Goal: Complete application form: Complete application form

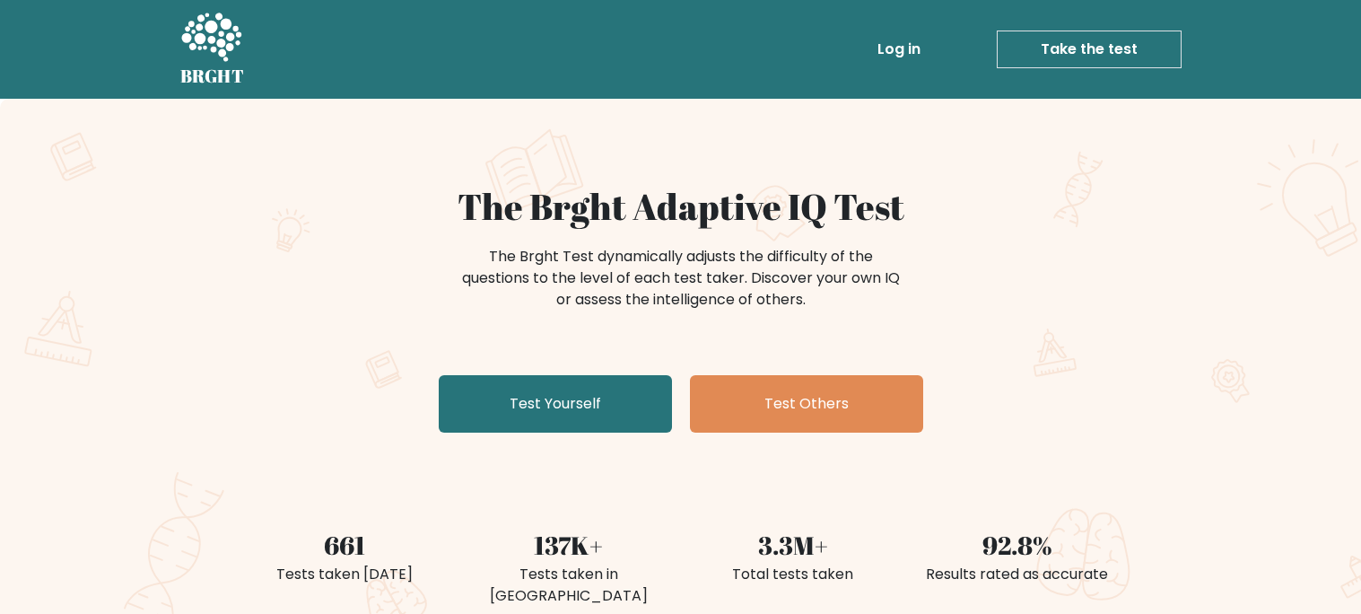
click at [598, 405] on link "Test Yourself" at bounding box center [555, 403] width 233 height 57
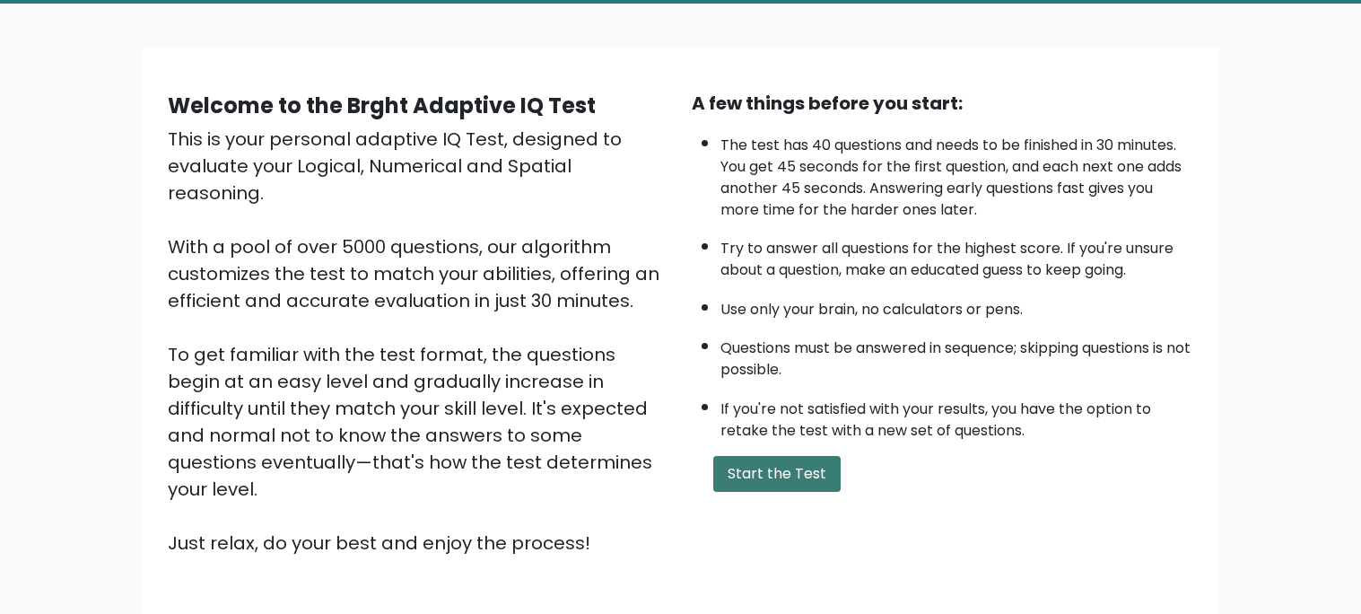
scroll to position [94, 0]
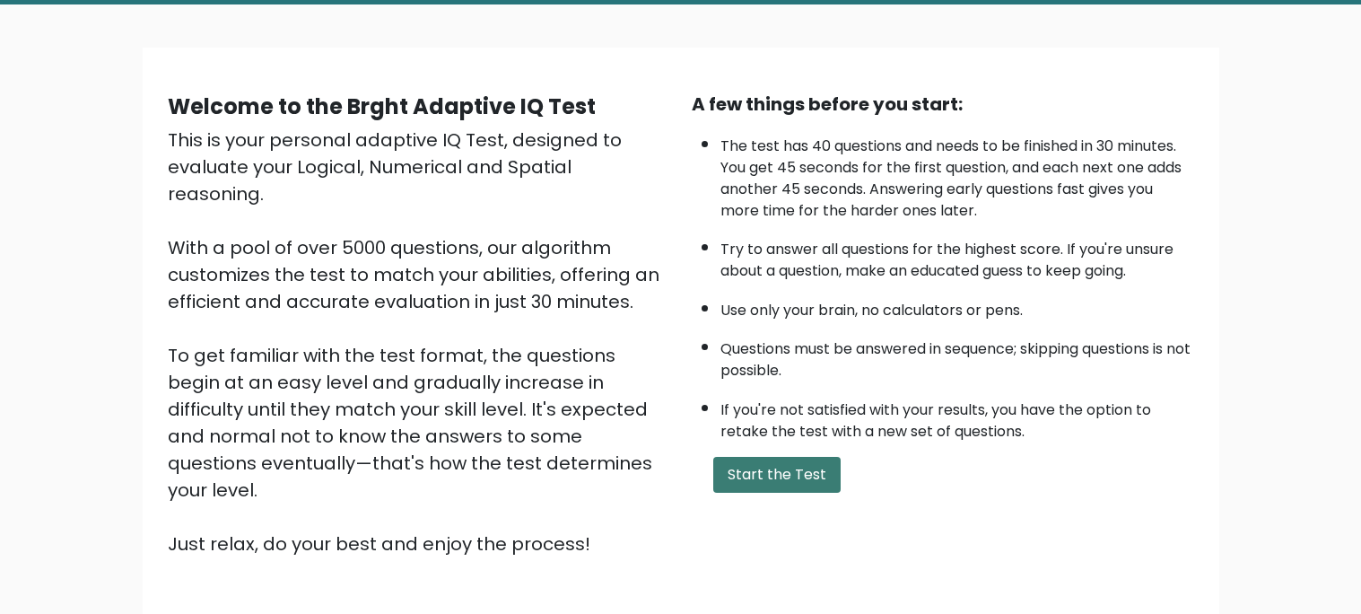
click at [771, 476] on button "Start the Test" at bounding box center [776, 475] width 127 height 36
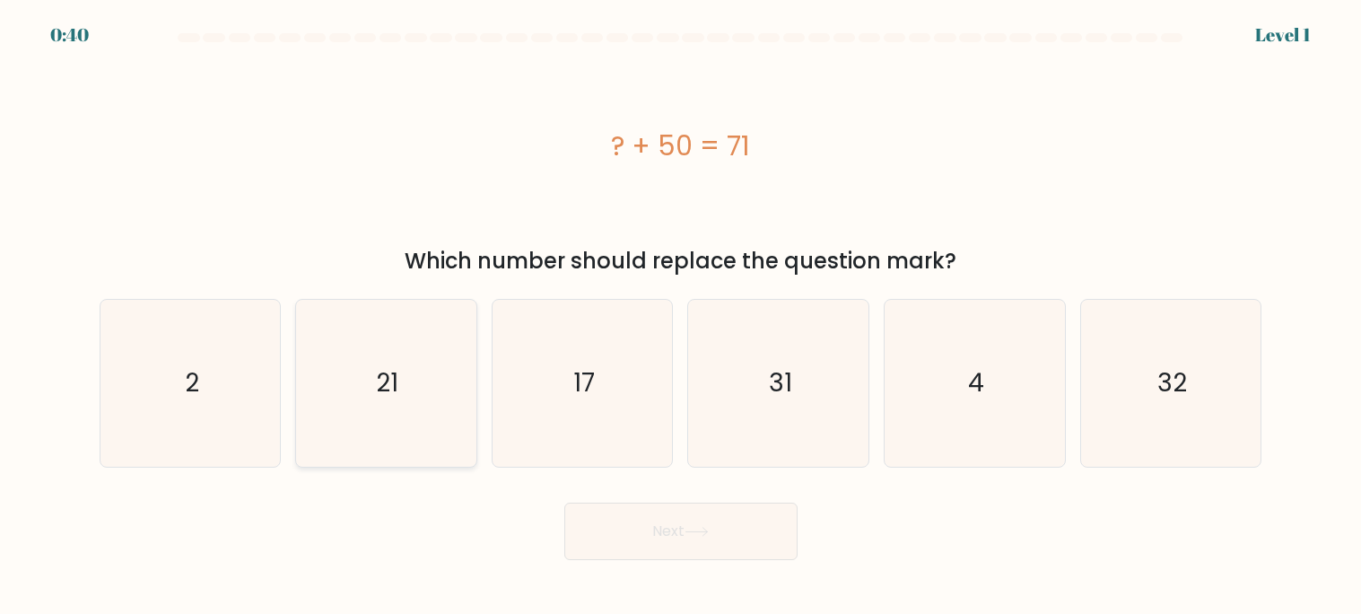
click at [402, 376] on icon "21" at bounding box center [385, 383] width 167 height 167
click at [681, 316] on input "b. 21" at bounding box center [681, 311] width 1 height 9
radio input "true"
click at [649, 519] on button "Next" at bounding box center [680, 530] width 233 height 57
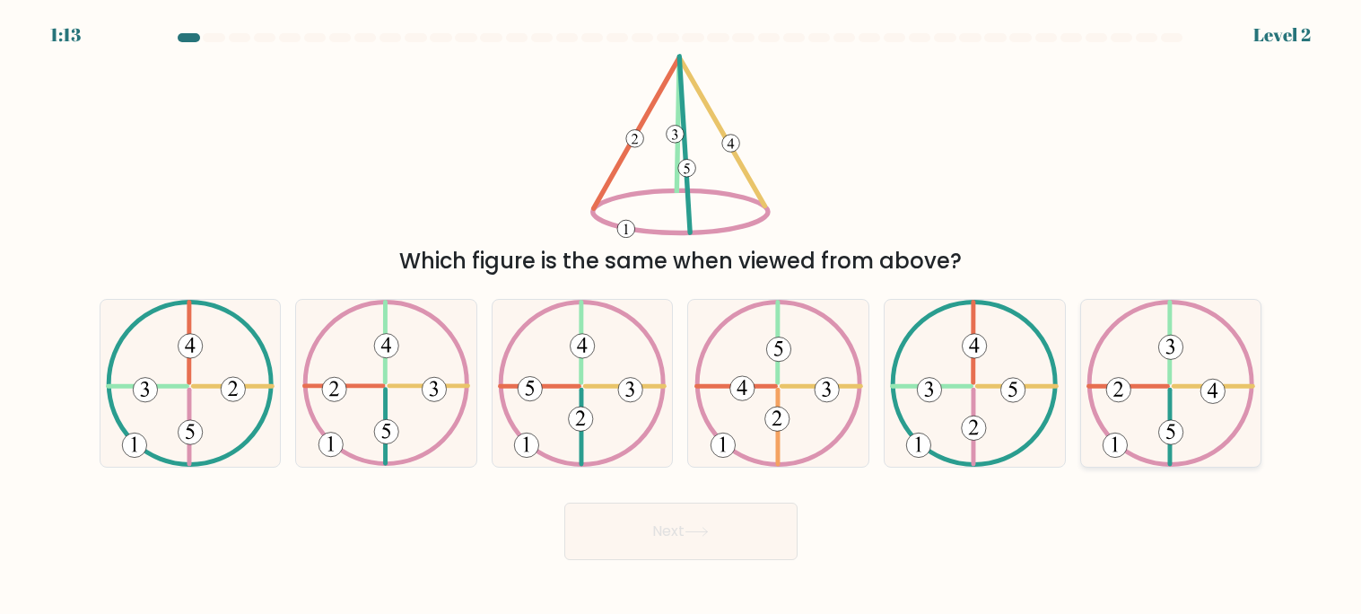
click at [1168, 387] on 422 at bounding box center [1128, 387] width 79 height 0
click at [682, 316] on input "f." at bounding box center [681, 311] width 1 height 9
radio input "true"
click at [739, 519] on button "Next" at bounding box center [680, 530] width 233 height 57
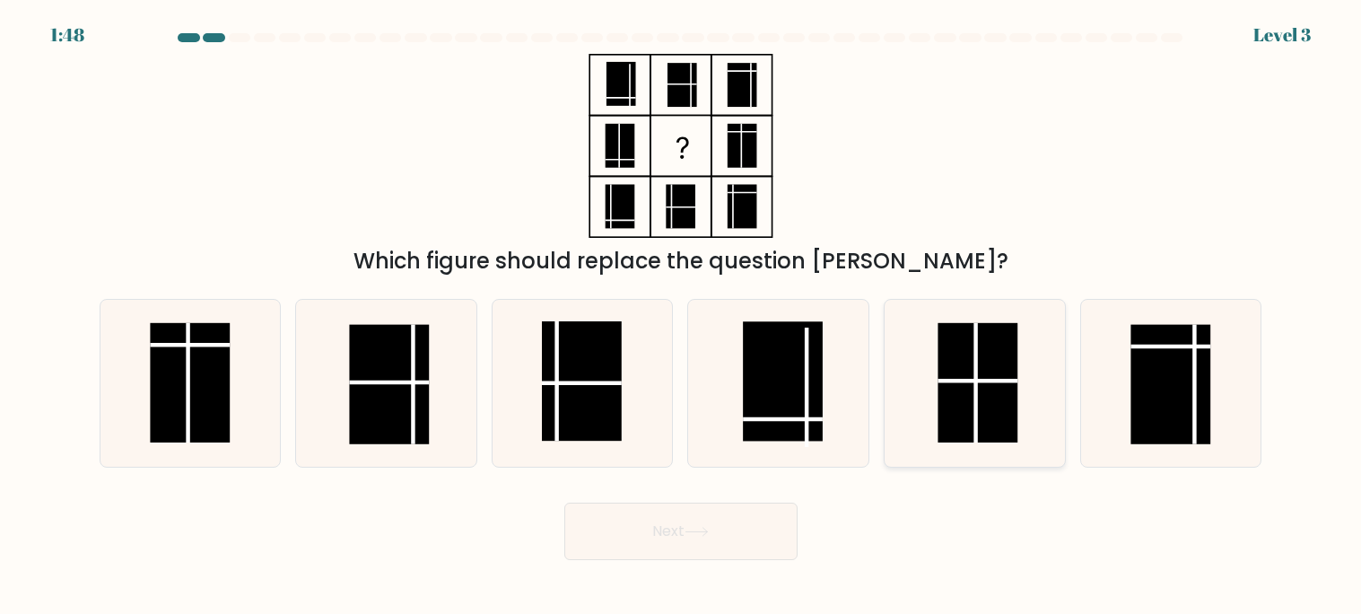
click at [1000, 391] on rect at bounding box center [979, 382] width 80 height 119
click at [682, 316] on input "e." at bounding box center [681, 311] width 1 height 9
radio input "true"
click at [736, 533] on button "Next" at bounding box center [680, 530] width 233 height 57
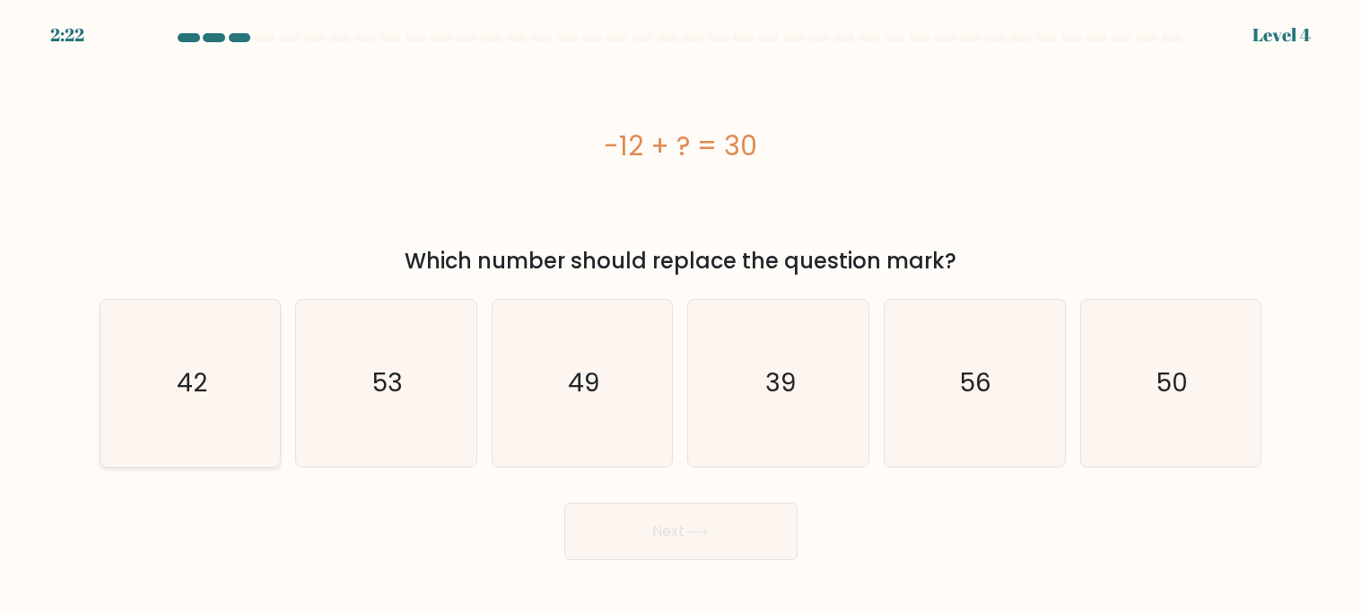
click at [242, 379] on icon "42" at bounding box center [190, 383] width 167 height 167
click at [681, 316] on input "a. 42" at bounding box center [681, 311] width 1 height 9
radio input "true"
click at [638, 516] on button "Next" at bounding box center [680, 530] width 233 height 57
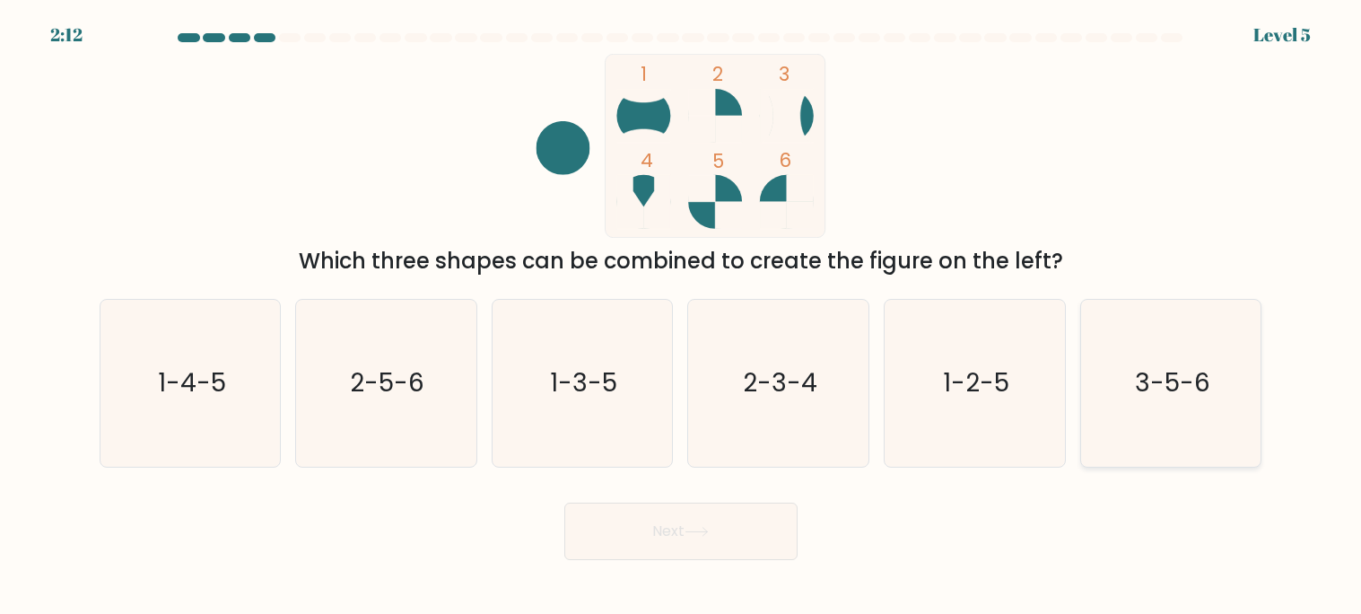
click at [1105, 342] on icon "3-5-6" at bounding box center [1170, 383] width 167 height 167
click at [682, 316] on input "f. 3-5-6" at bounding box center [681, 311] width 1 height 9
radio input "true"
click at [751, 522] on button "Next" at bounding box center [680, 530] width 233 height 57
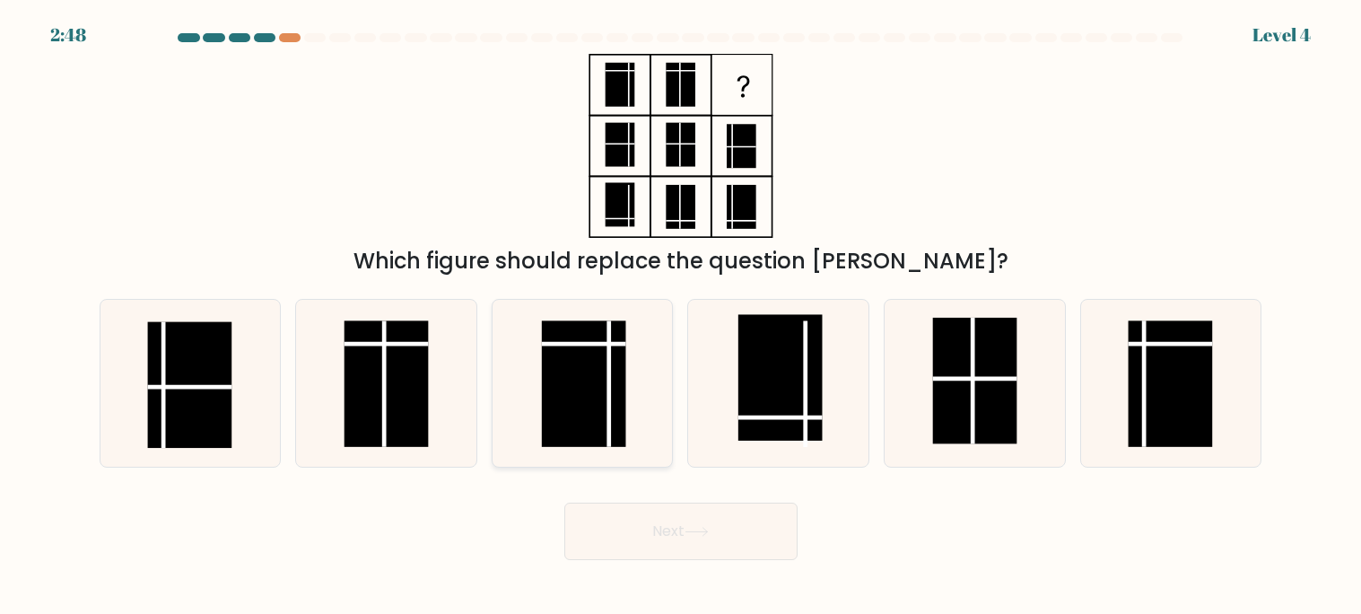
click at [613, 390] on rect at bounding box center [584, 384] width 84 height 127
click at [681, 316] on input "c." at bounding box center [681, 311] width 1 height 9
radio input "true"
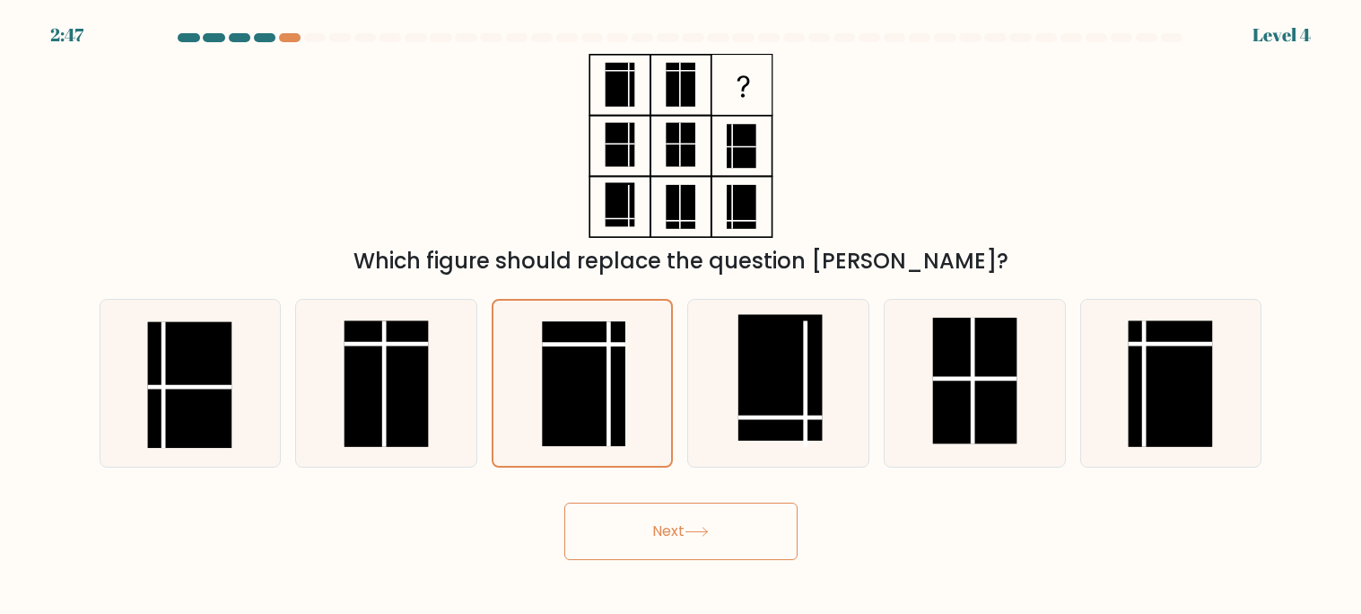
click at [697, 538] on button "Next" at bounding box center [680, 530] width 233 height 57
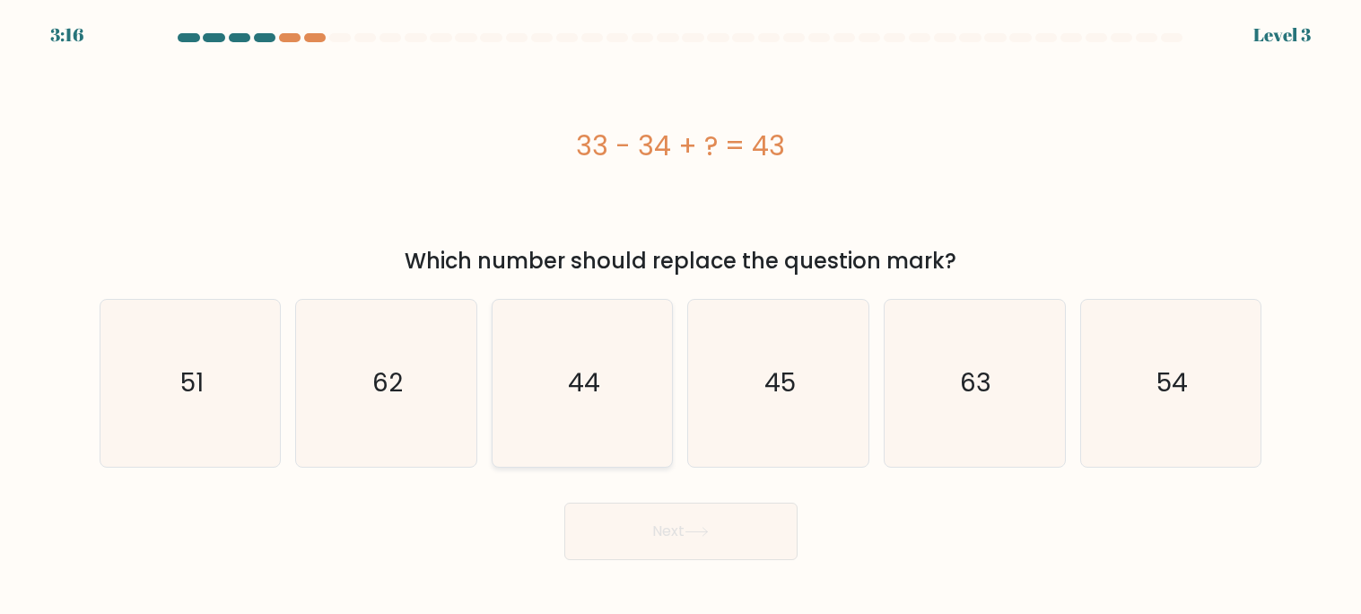
click at [597, 380] on text "44" at bounding box center [584, 383] width 32 height 35
click at [681, 316] on input "c. 44" at bounding box center [681, 311] width 1 height 9
radio input "true"
click at [648, 519] on button "Next" at bounding box center [680, 530] width 233 height 57
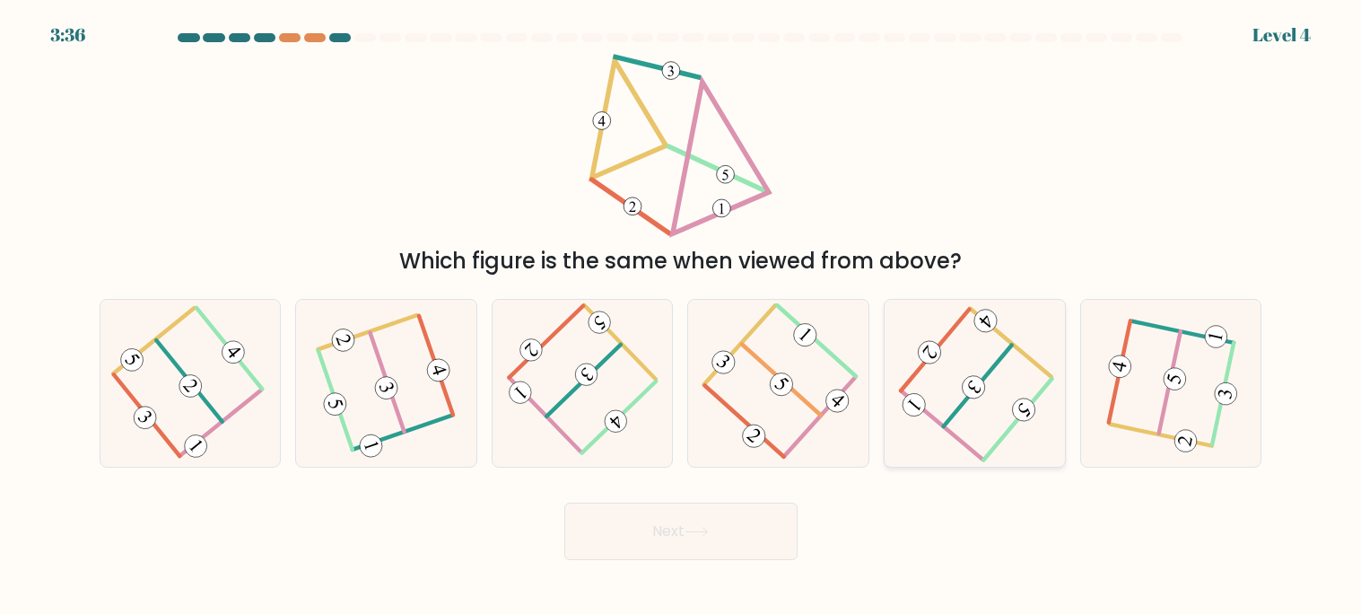
click at [933, 403] on icon at bounding box center [975, 384] width 134 height 134
click at [682, 316] on input "e." at bounding box center [681, 311] width 1 height 9
radio input "true"
click at [758, 517] on button "Next" at bounding box center [680, 530] width 233 height 57
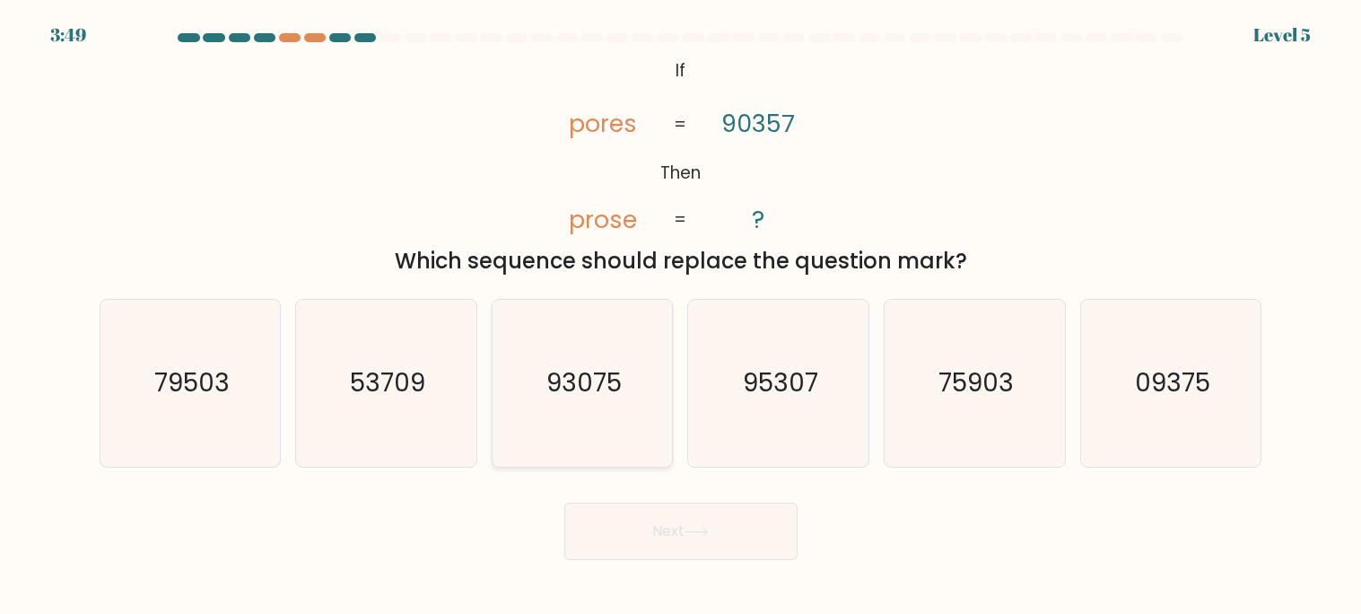
click at [625, 408] on icon "93075" at bounding box center [582, 383] width 167 height 167
click at [681, 316] on input "c. 93075" at bounding box center [681, 311] width 1 height 9
radio input "true"
click at [633, 526] on button "Next" at bounding box center [680, 530] width 233 height 57
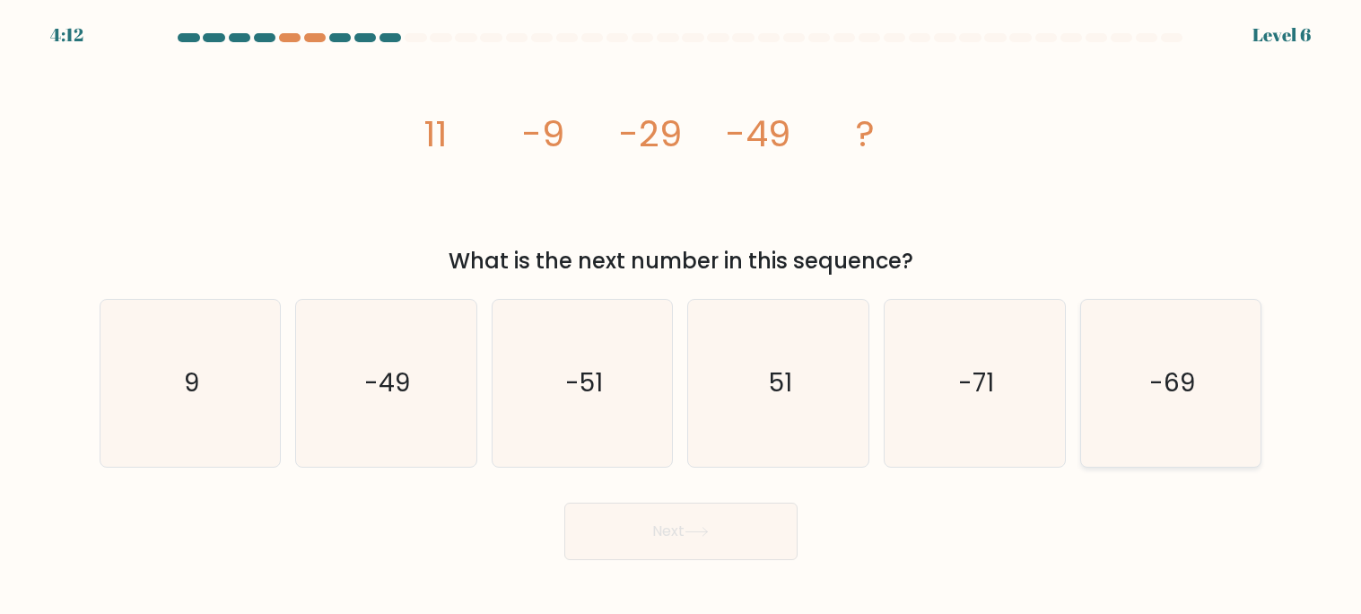
click at [1153, 412] on icon "-69" at bounding box center [1170, 383] width 167 height 167
click at [682, 316] on input "f. -69" at bounding box center [681, 311] width 1 height 9
radio input "true"
click at [658, 530] on button "Next" at bounding box center [680, 530] width 233 height 57
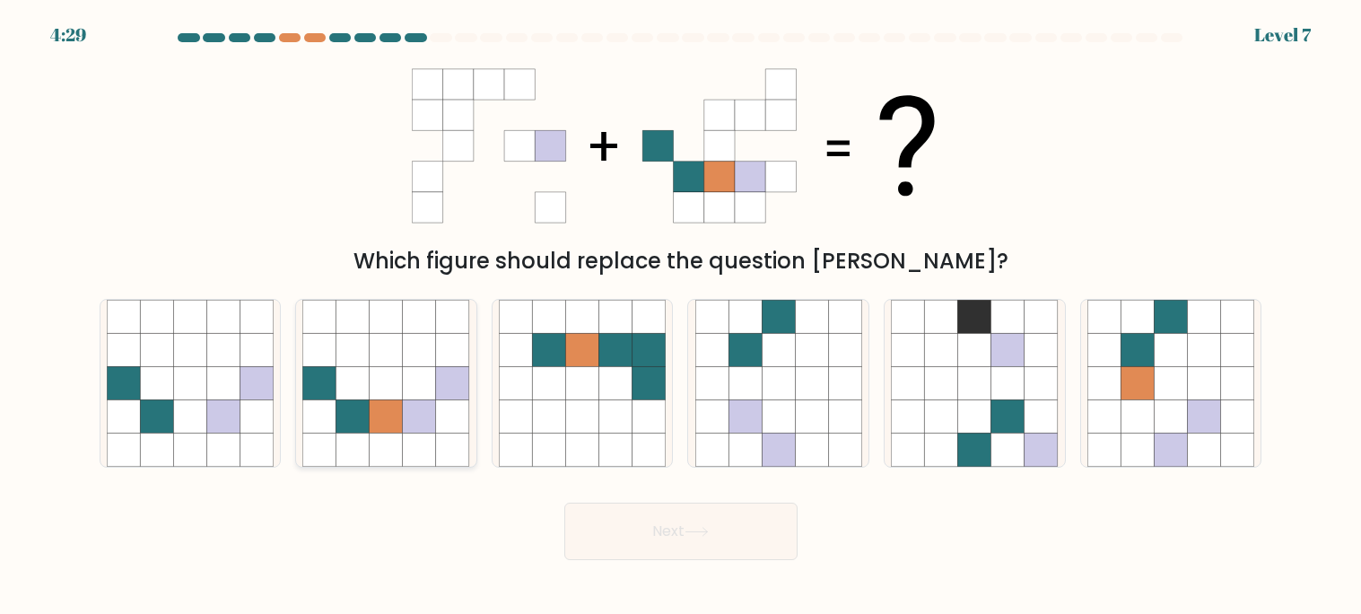
click at [403, 441] on icon at bounding box center [419, 449] width 33 height 33
click at [681, 316] on input "b." at bounding box center [681, 311] width 1 height 9
radio input "true"
click at [707, 528] on icon at bounding box center [697, 532] width 24 height 10
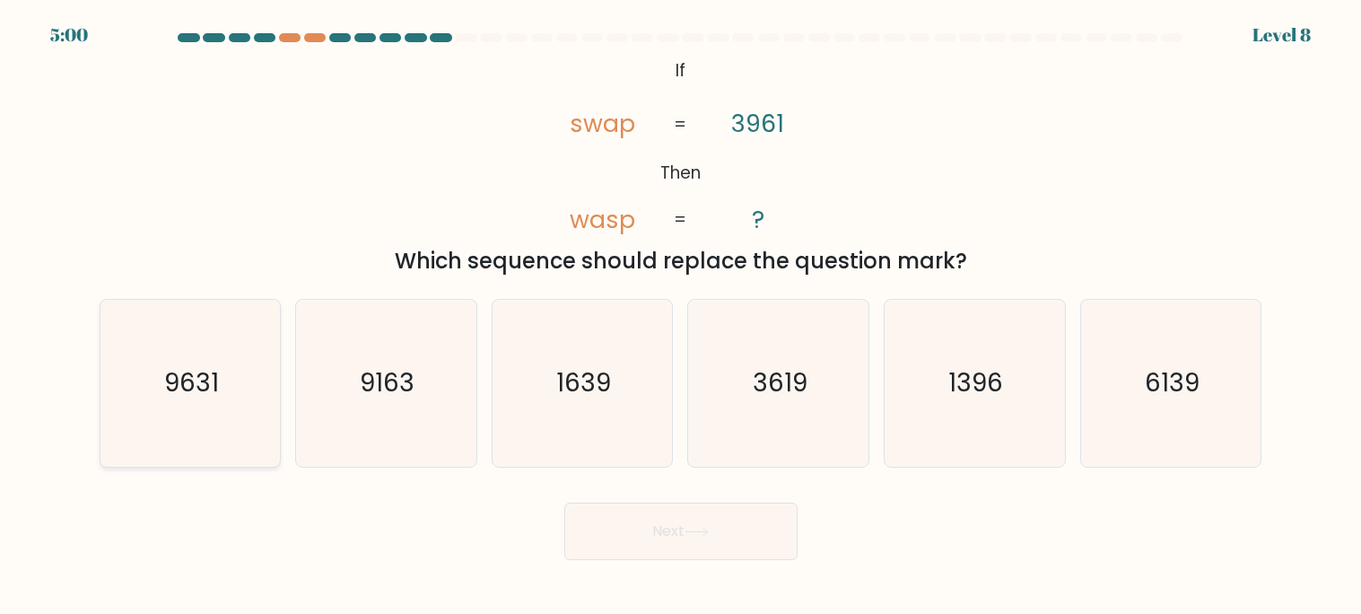
click at [218, 428] on icon "9631" at bounding box center [190, 383] width 167 height 167
click at [681, 316] on input "a. 9631" at bounding box center [681, 311] width 1 height 9
radio input "true"
click at [642, 543] on button "Next" at bounding box center [680, 530] width 233 height 57
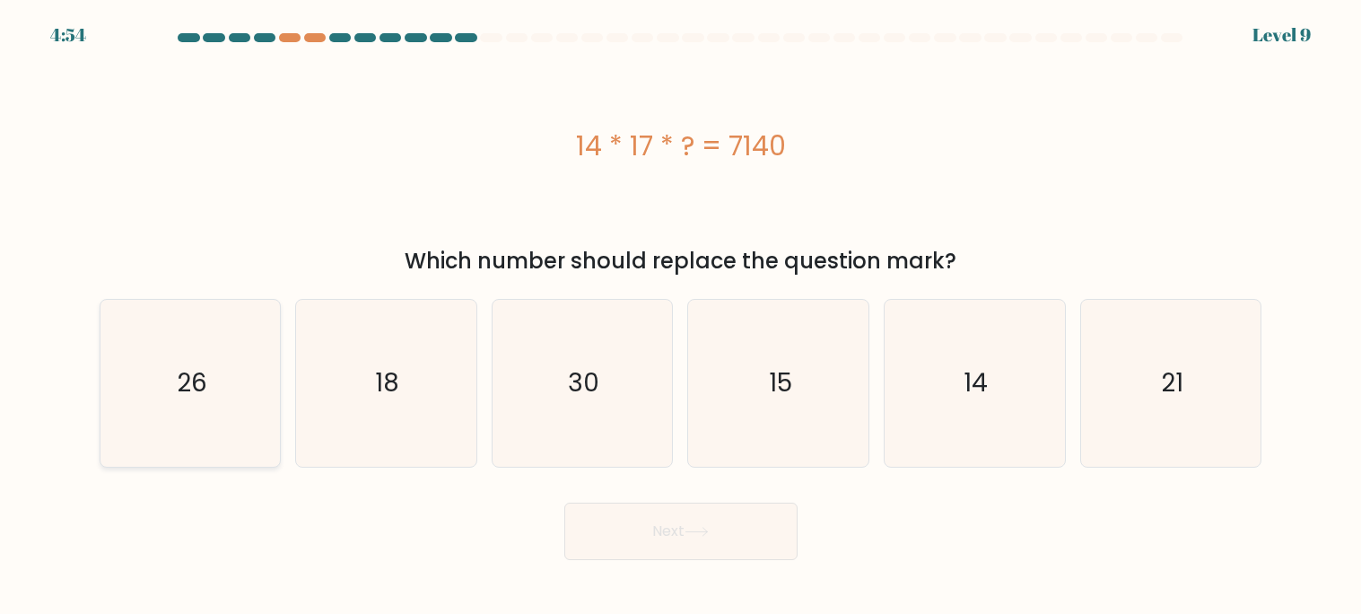
click at [254, 417] on icon "26" at bounding box center [190, 383] width 167 height 167
click at [681, 316] on input "a. 26" at bounding box center [681, 311] width 1 height 9
radio input "true"
click at [610, 531] on button "Next" at bounding box center [680, 530] width 233 height 57
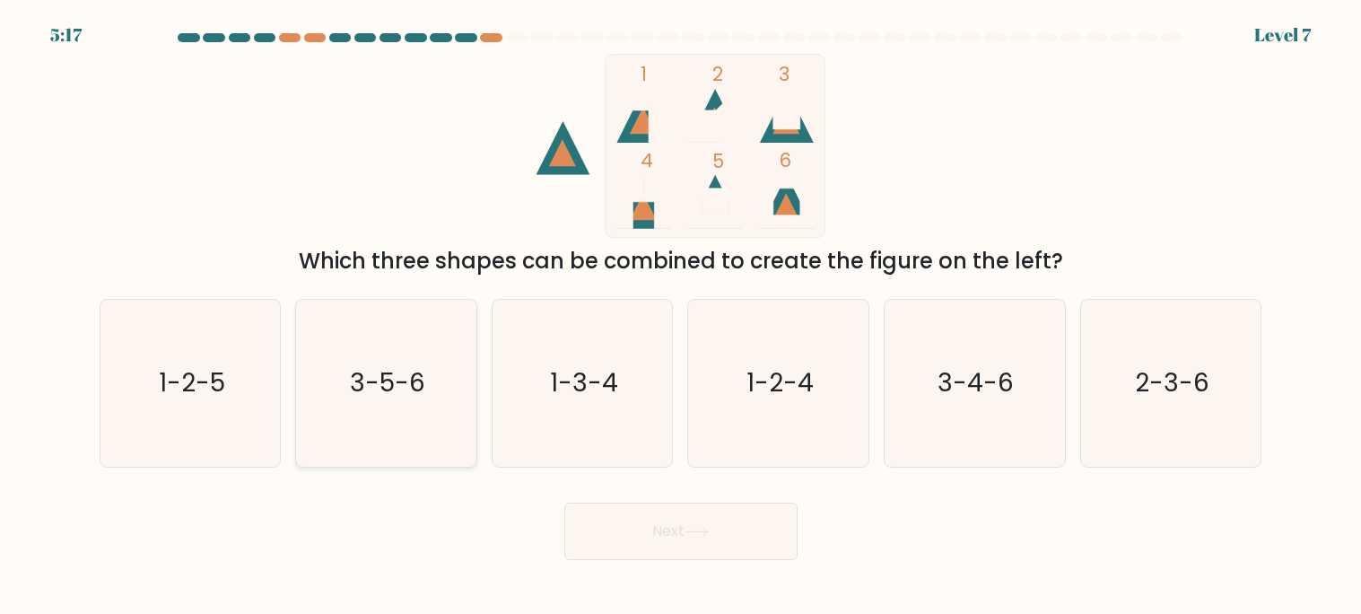
click at [404, 421] on icon "3-5-6" at bounding box center [385, 383] width 167 height 167
click at [681, 316] on input "b. 3-5-6" at bounding box center [681, 311] width 1 height 9
radio input "true"
click at [680, 529] on button "Next" at bounding box center [680, 530] width 233 height 57
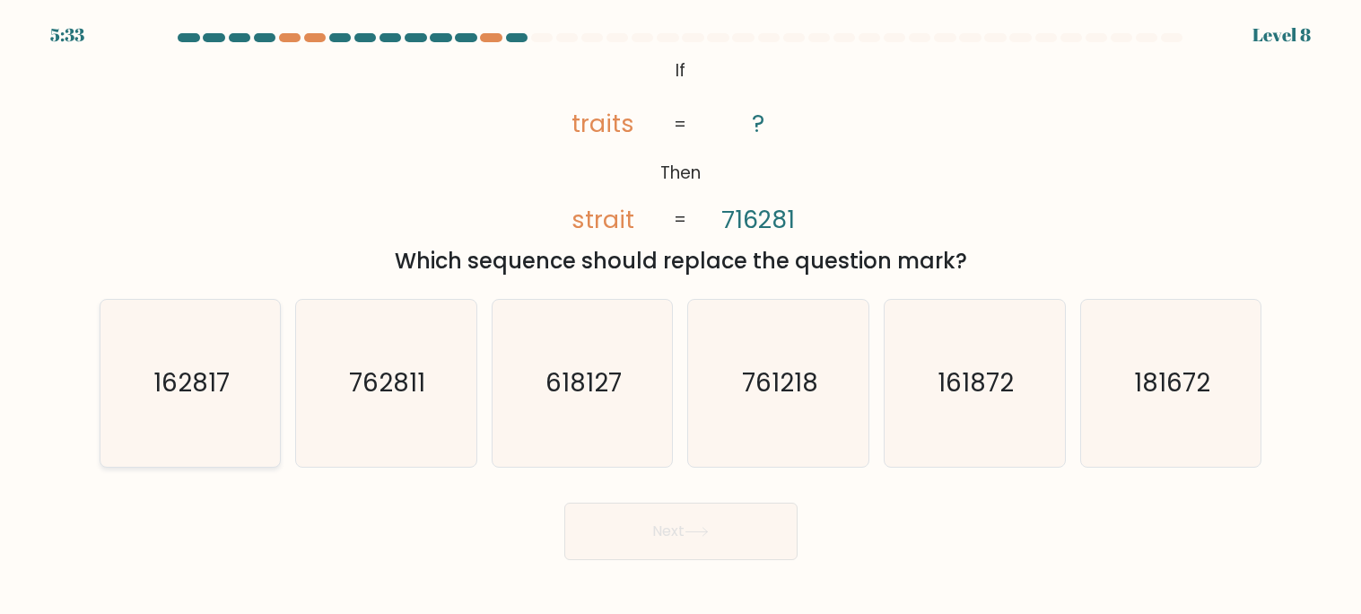
click at [222, 396] on text "162817" at bounding box center [191, 383] width 76 height 35
click at [681, 316] on input "a. 162817" at bounding box center [681, 311] width 1 height 9
radio input "true"
click at [685, 538] on button "Next" at bounding box center [680, 530] width 233 height 57
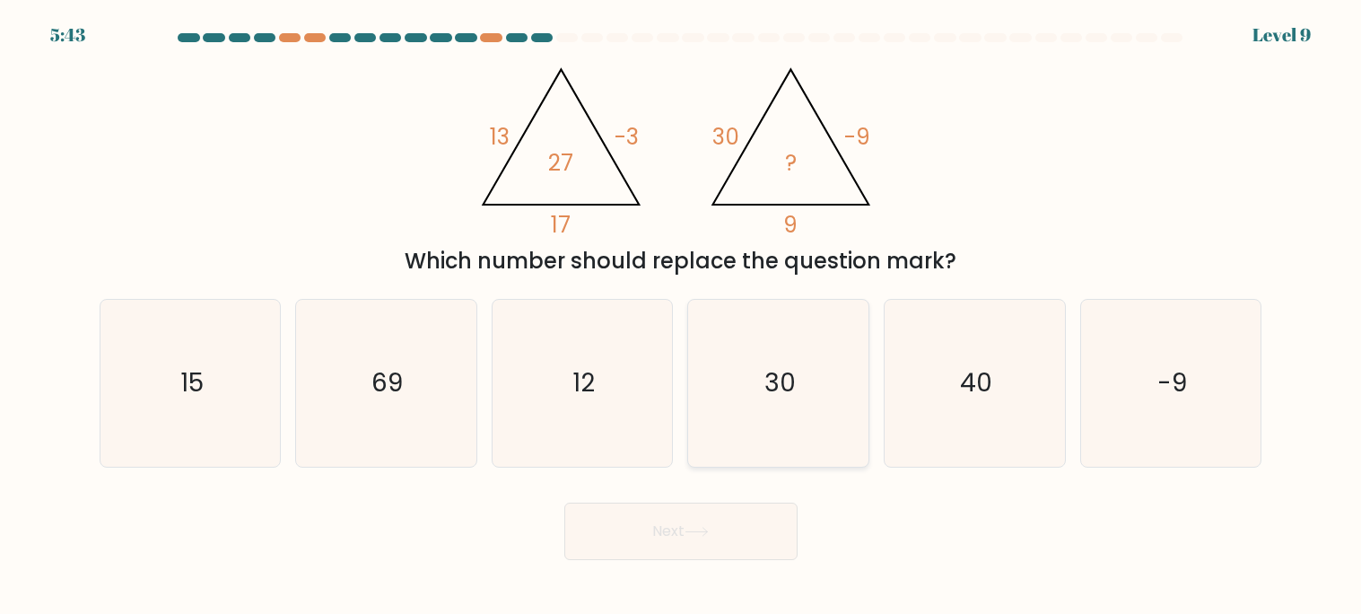
click at [793, 420] on icon "30" at bounding box center [778, 383] width 167 height 167
click at [682, 316] on input "d. 30" at bounding box center [681, 311] width 1 height 9
radio input "true"
click at [709, 519] on button "Next" at bounding box center [680, 530] width 233 height 57
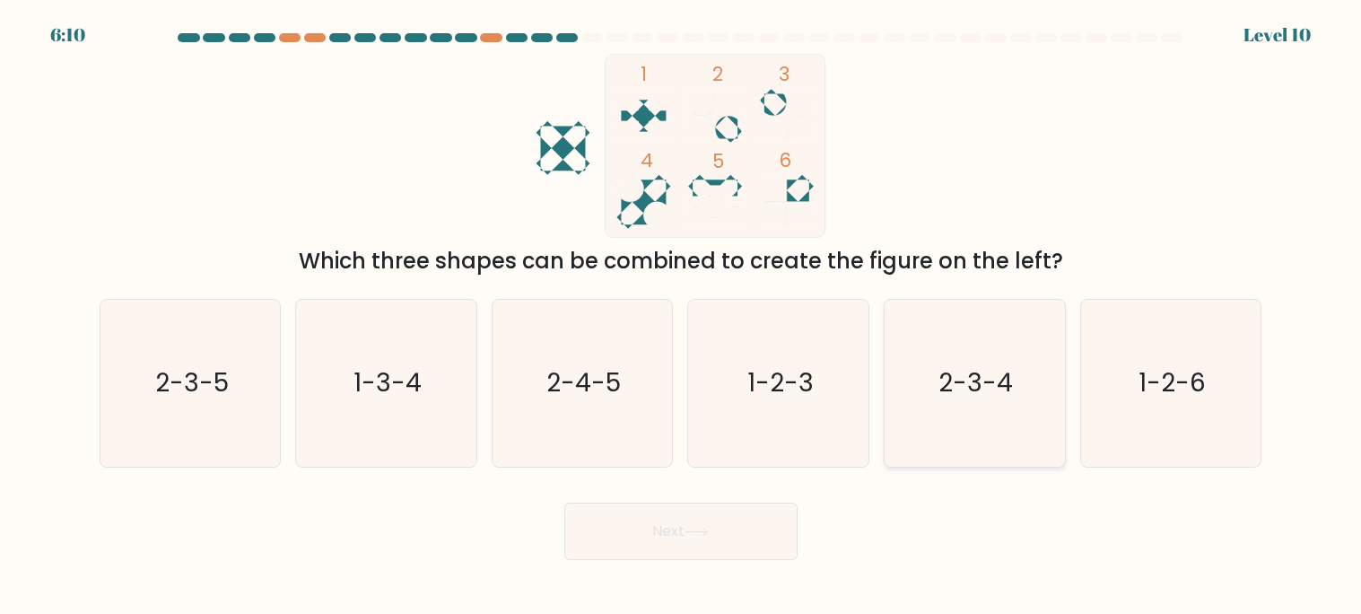
click at [1037, 377] on icon "2-3-4" at bounding box center [974, 383] width 167 height 167
click at [682, 316] on input "e. 2-3-4" at bounding box center [681, 311] width 1 height 9
radio input "true"
click at [759, 531] on button "Next" at bounding box center [680, 530] width 233 height 57
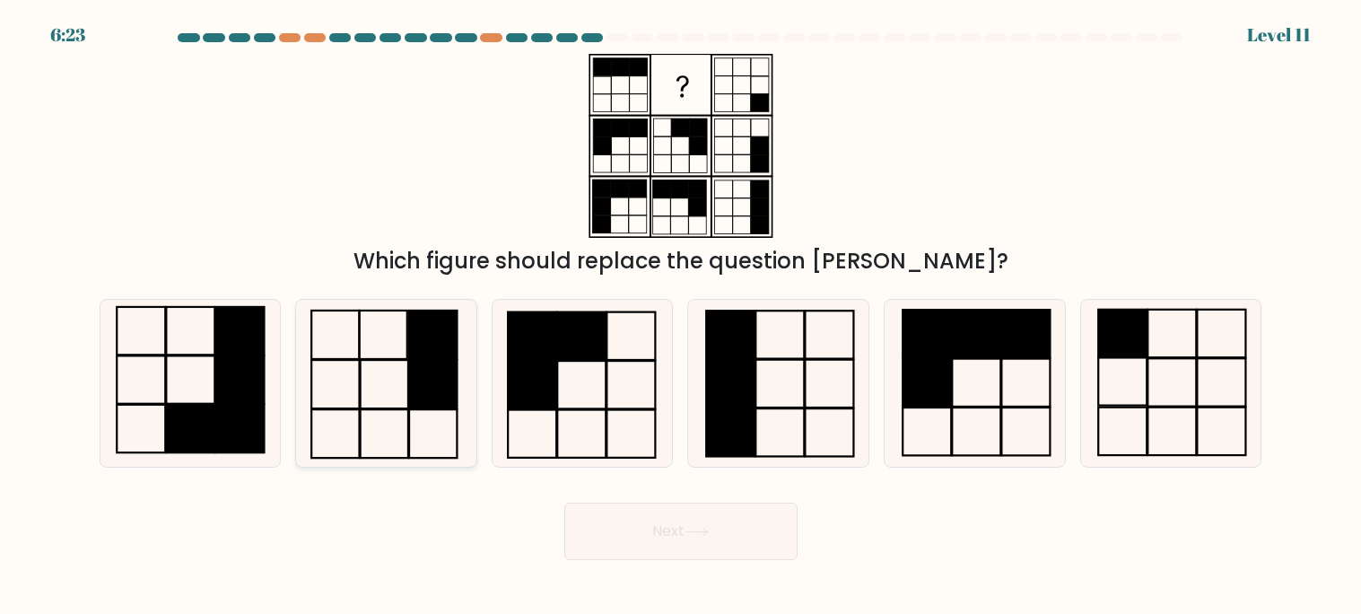
click at [377, 376] on icon at bounding box center [385, 383] width 167 height 167
click at [681, 316] on input "b." at bounding box center [681, 311] width 1 height 9
radio input "true"
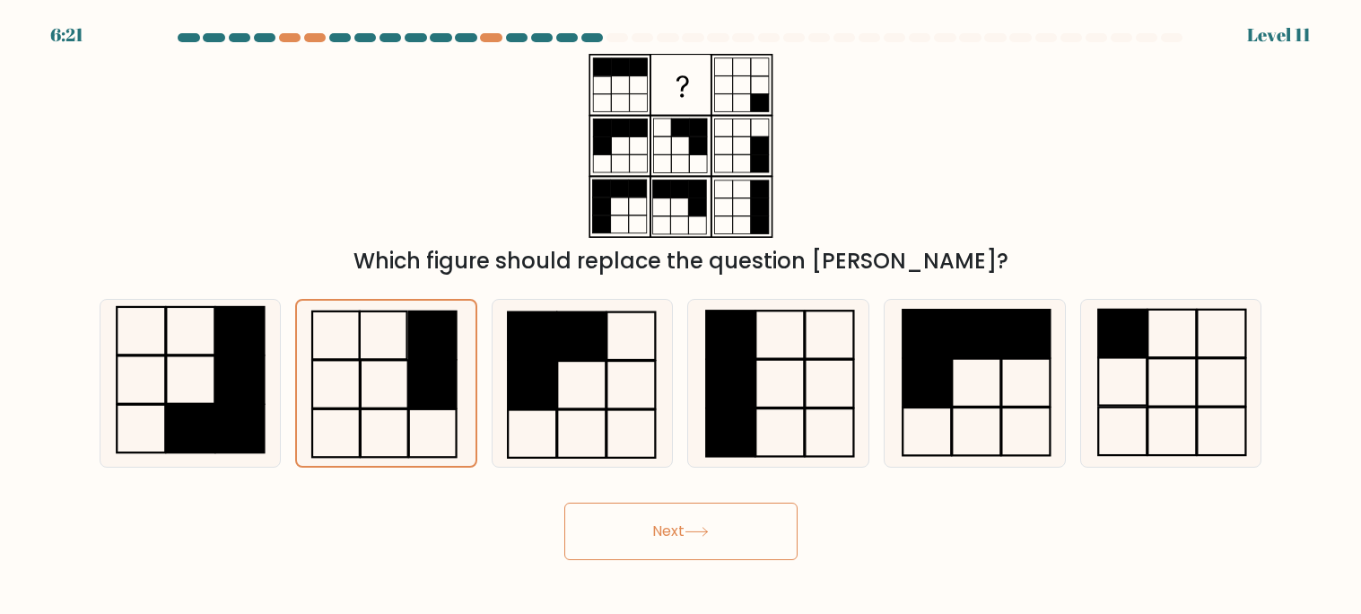
click at [696, 528] on icon at bounding box center [697, 532] width 24 height 10
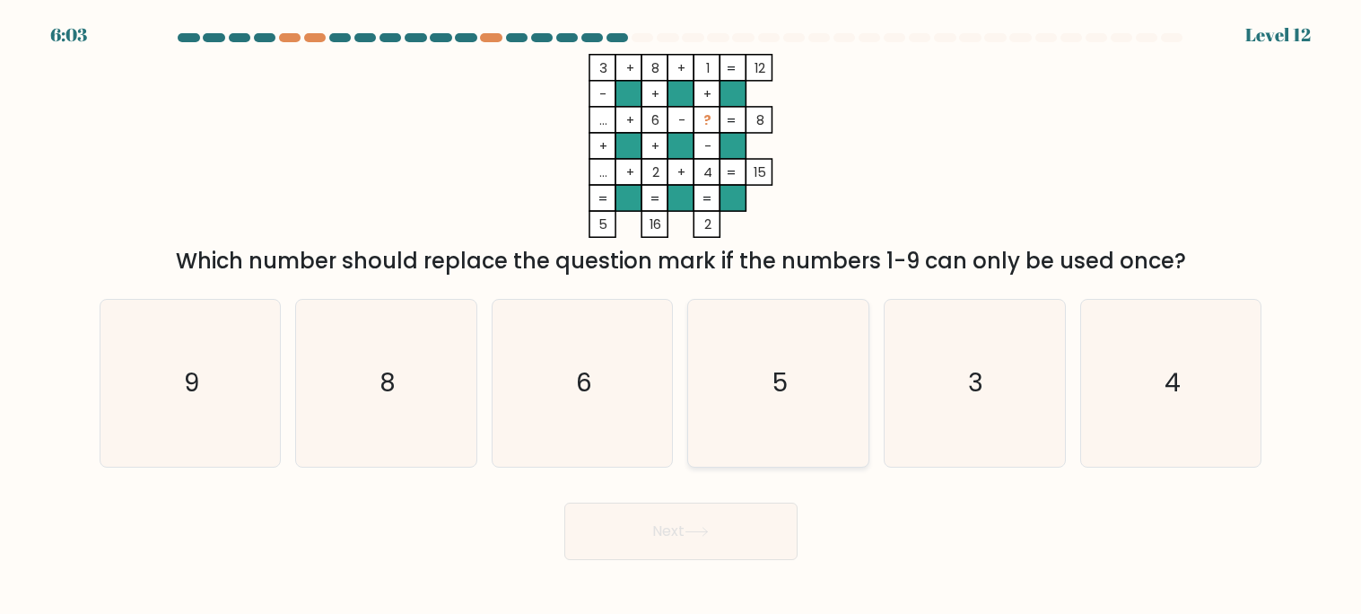
click at [772, 398] on icon "5" at bounding box center [778, 383] width 167 height 167
click at [682, 316] on input "d. 5" at bounding box center [681, 311] width 1 height 9
radio input "true"
click at [729, 532] on button "Next" at bounding box center [680, 530] width 233 height 57
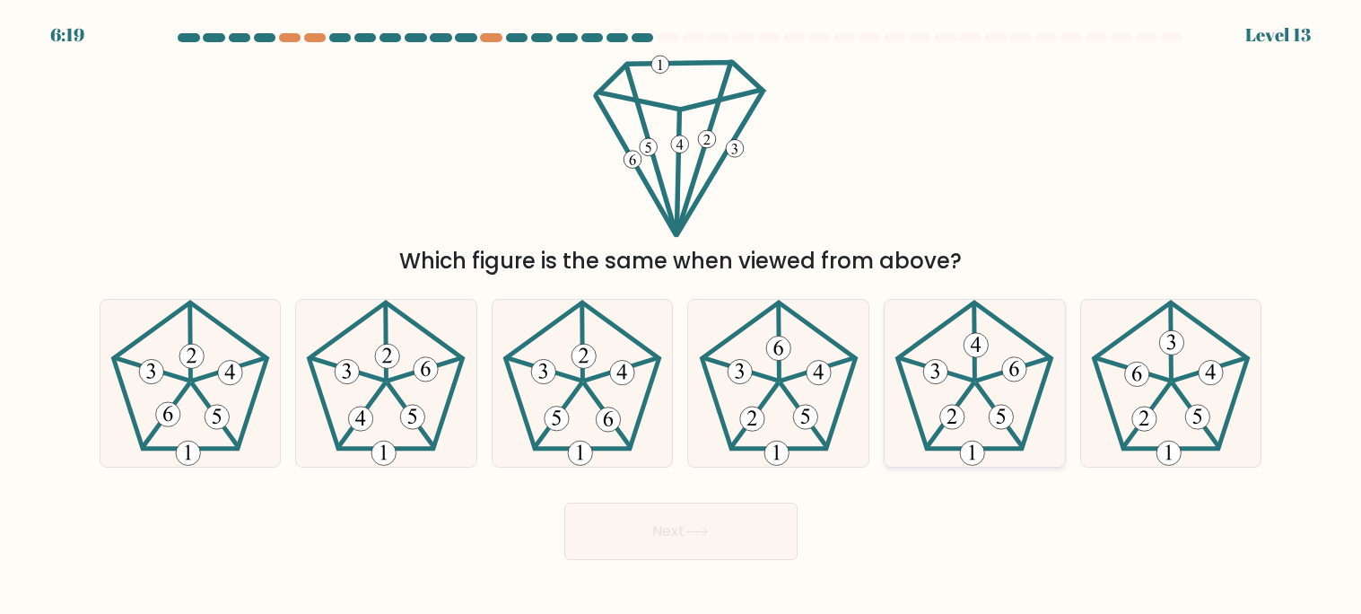
click at [974, 391] on icon at bounding box center [974, 383] width 167 height 167
click at [682, 316] on input "e." at bounding box center [681, 311] width 1 height 9
radio input "true"
click at [763, 517] on button "Next" at bounding box center [680, 530] width 233 height 57
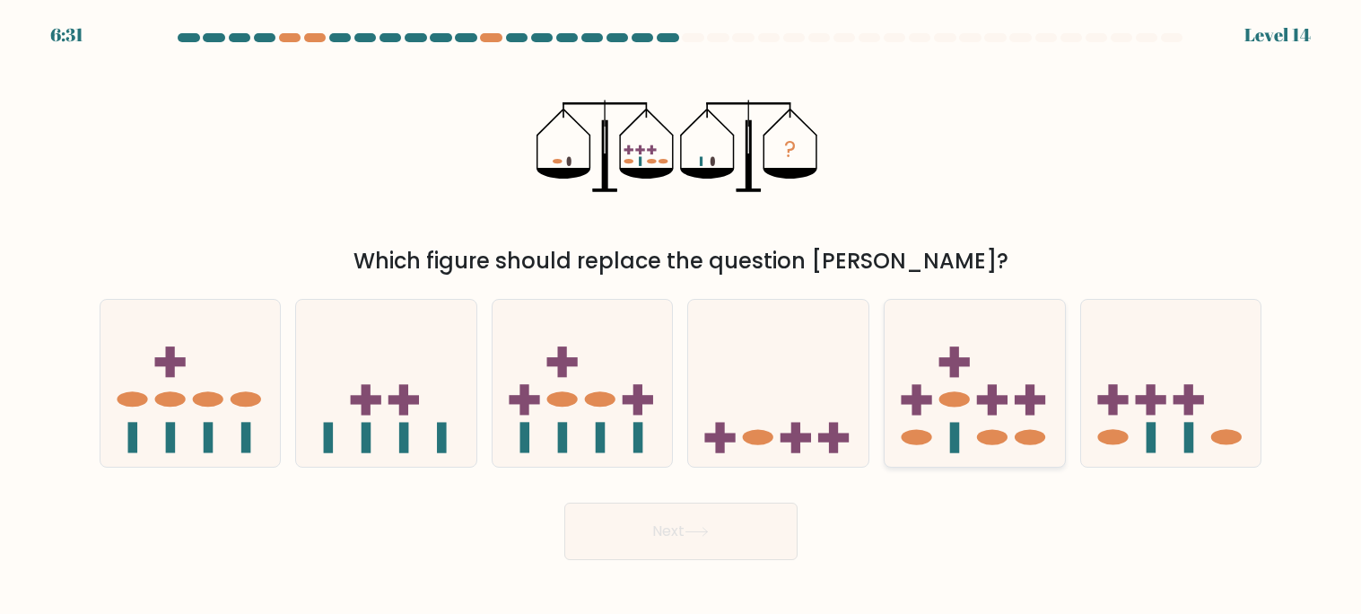
click at [968, 392] on icon at bounding box center [975, 383] width 180 height 149
click at [682, 316] on input "e." at bounding box center [681, 311] width 1 height 9
radio input "true"
click at [752, 525] on button "Next" at bounding box center [680, 530] width 233 height 57
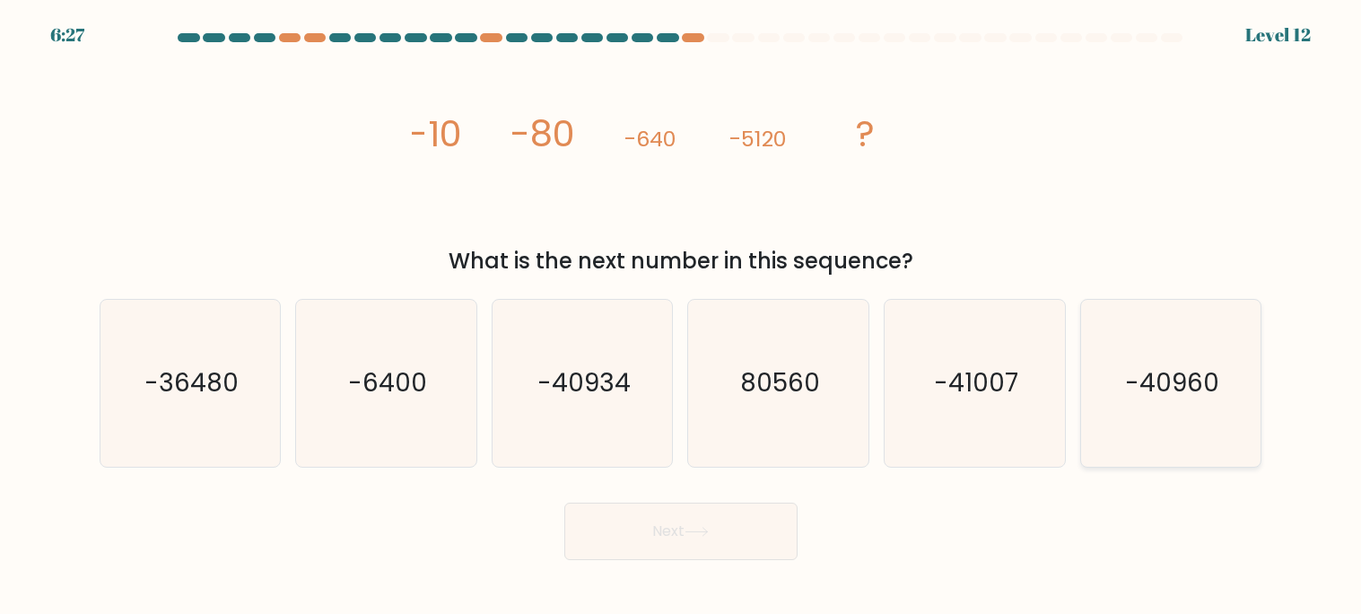
click at [1168, 401] on icon "-40960" at bounding box center [1170, 383] width 167 height 167
click at [682, 316] on input "f. -40960" at bounding box center [681, 311] width 1 height 9
radio input "true"
click at [756, 519] on button "Next" at bounding box center [680, 530] width 233 height 57
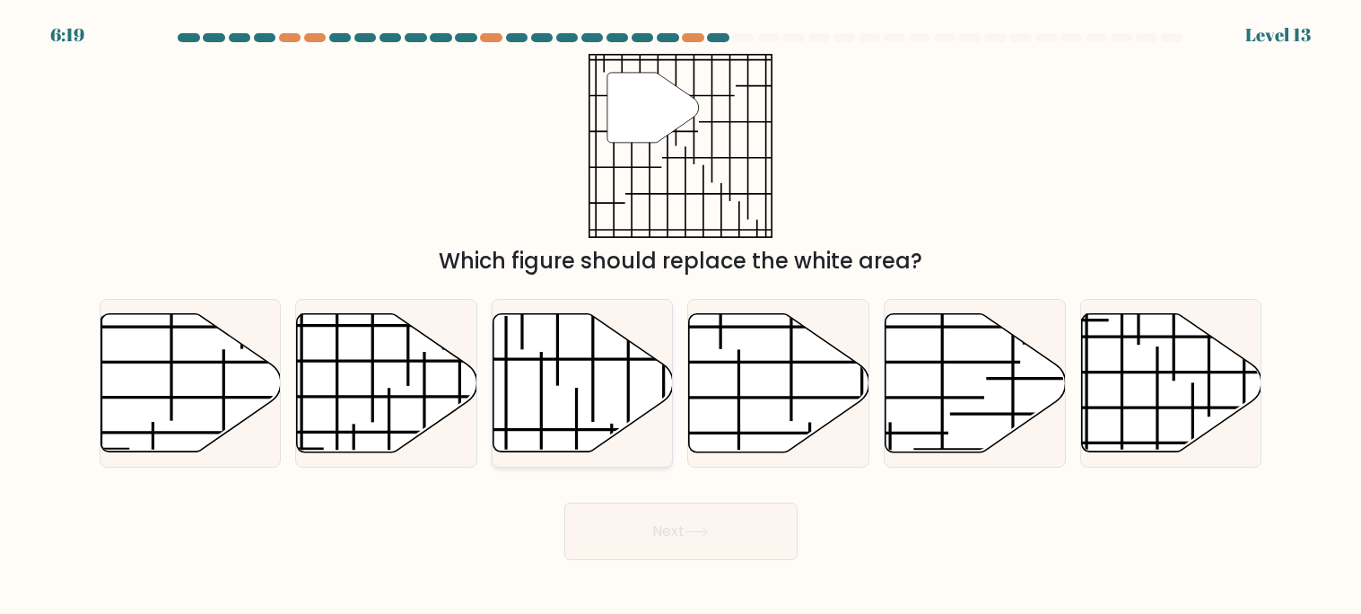
click at [560, 384] on icon at bounding box center [583, 383] width 180 height 138
click at [681, 316] on input "c." at bounding box center [681, 311] width 1 height 9
radio input "true"
click at [647, 526] on button "Next" at bounding box center [680, 530] width 233 height 57
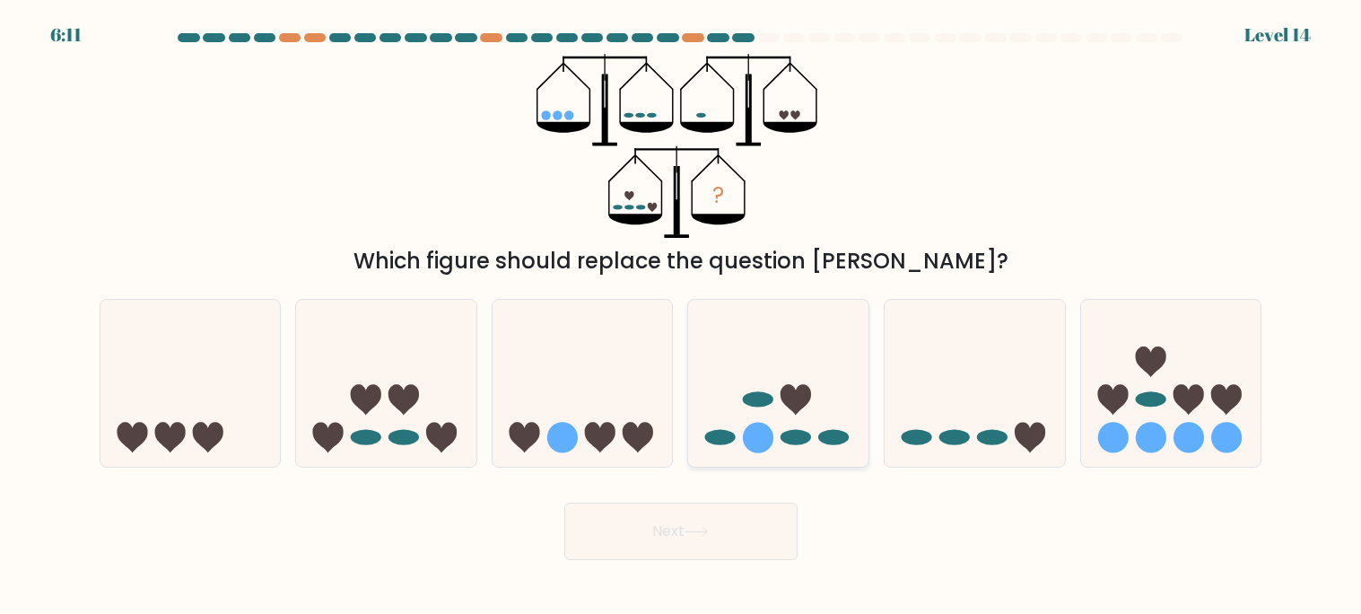
drag, startPoint x: 734, startPoint y: 450, endPoint x: 782, endPoint y: 434, distance: 50.8
click at [782, 434] on icon at bounding box center [778, 383] width 180 height 149
click at [682, 316] on input "d." at bounding box center [681, 311] width 1 height 9
radio input "true"
click at [739, 537] on button "Next" at bounding box center [680, 530] width 233 height 57
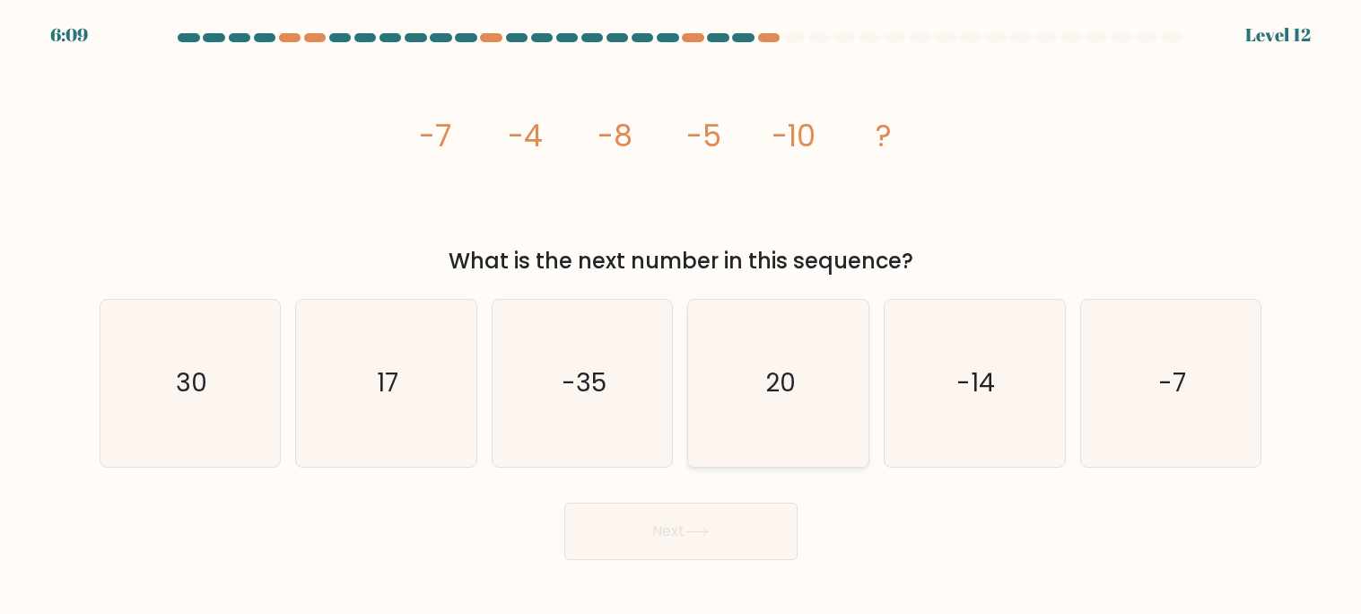
click at [758, 400] on icon "20" at bounding box center [778, 383] width 167 height 167
click at [682, 316] on input "d. 20" at bounding box center [681, 311] width 1 height 9
radio input "true"
click at [708, 519] on button "Next" at bounding box center [680, 530] width 233 height 57
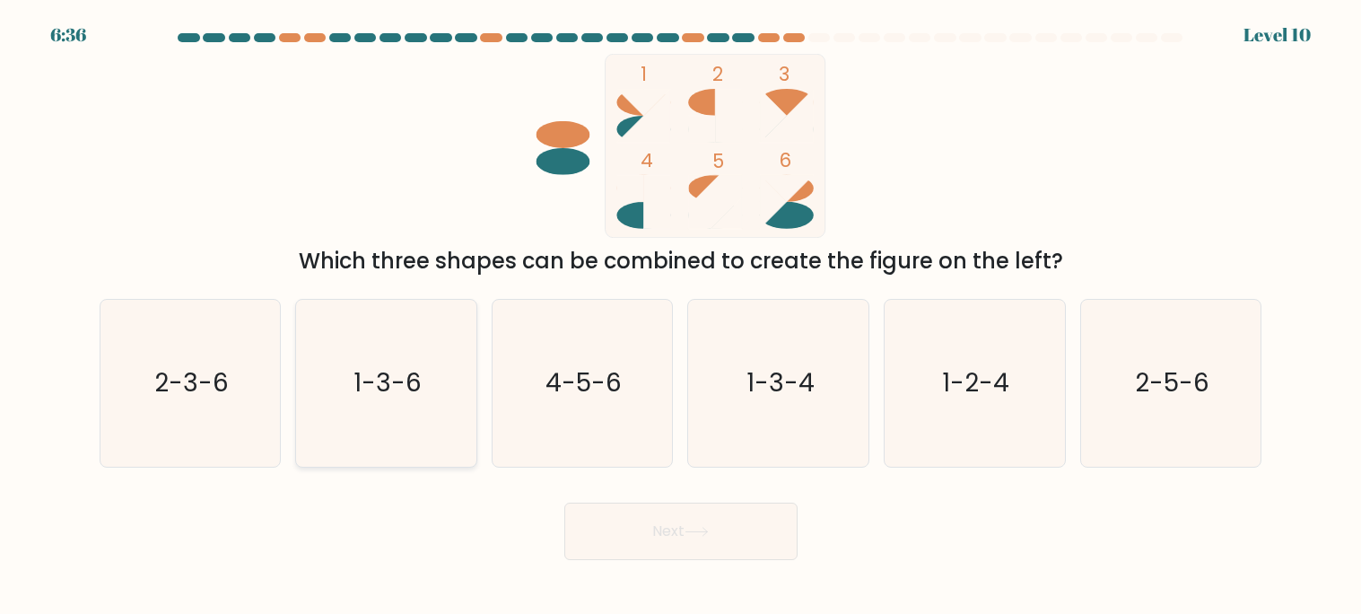
click at [336, 383] on icon "1-3-6" at bounding box center [385, 383] width 167 height 167
click at [681, 316] on input "b. 1-3-6" at bounding box center [681, 311] width 1 height 9
radio input "true"
click at [684, 524] on button "Next" at bounding box center [680, 530] width 233 height 57
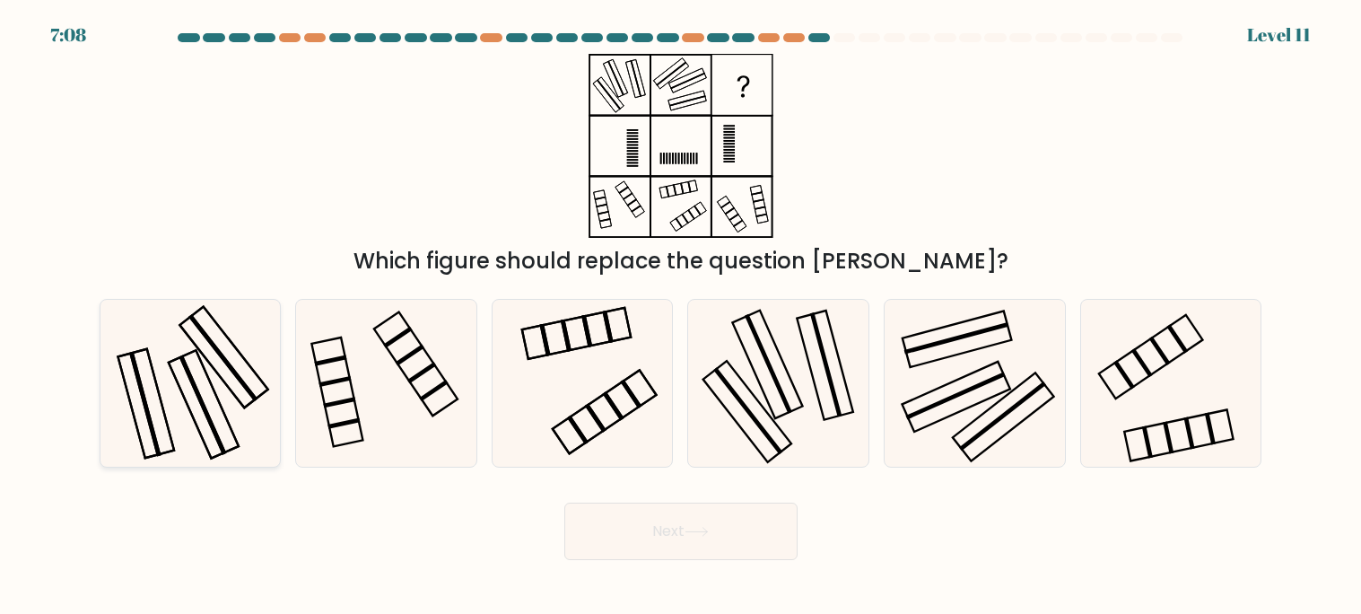
click at [218, 414] on icon at bounding box center [190, 383] width 167 height 167
click at [681, 316] on input "a." at bounding box center [681, 311] width 1 height 9
radio input "true"
click at [750, 549] on button "Next" at bounding box center [680, 530] width 233 height 57
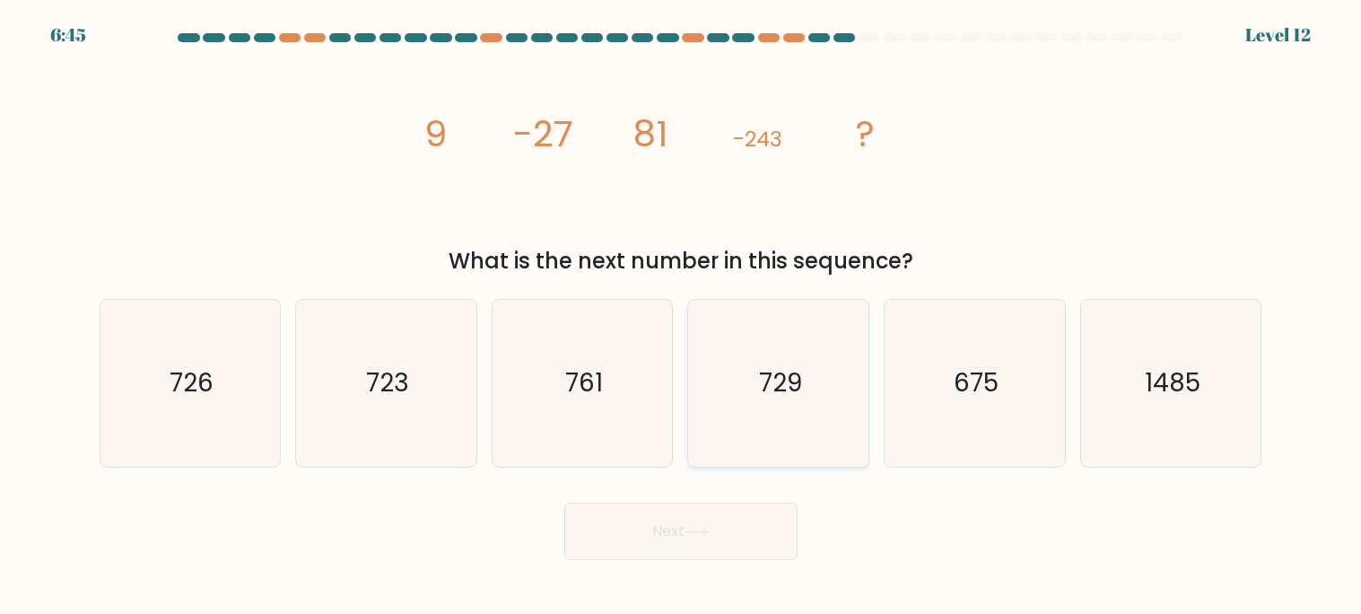
click at [779, 406] on icon "729" at bounding box center [778, 383] width 167 height 167
click at [682, 316] on input "d. 729" at bounding box center [681, 311] width 1 height 9
radio input "true"
click at [706, 547] on button "Next" at bounding box center [680, 530] width 233 height 57
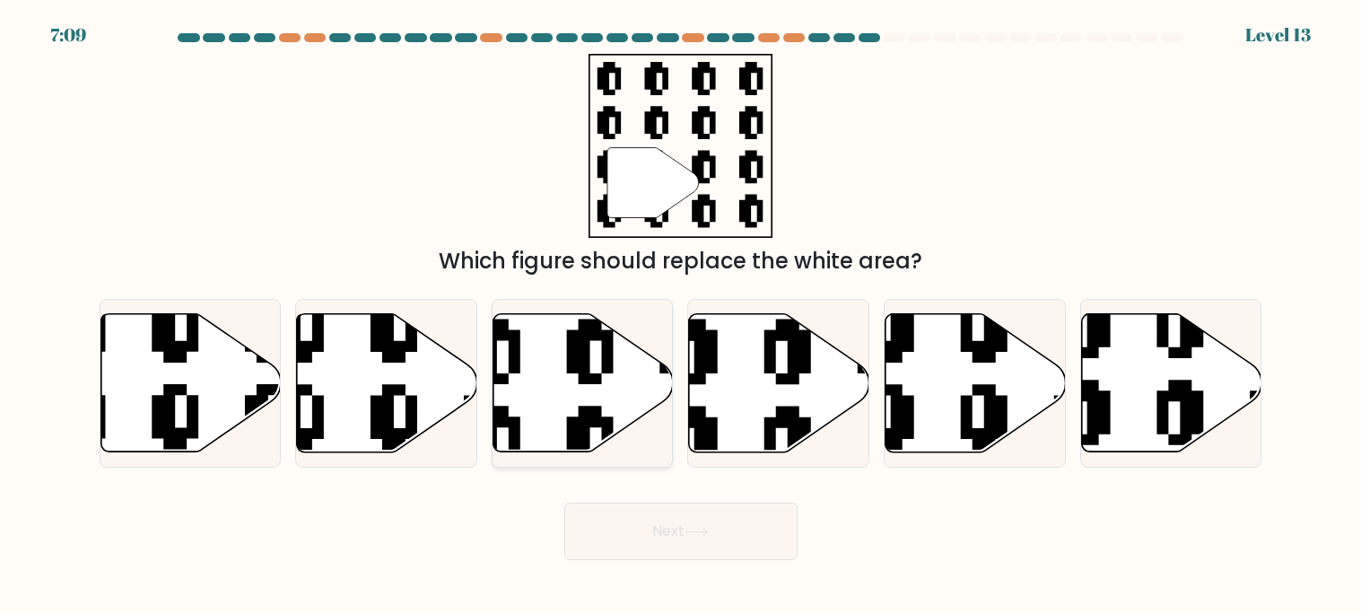
click at [542, 413] on icon at bounding box center [583, 383] width 180 height 138
click at [681, 316] on input "c." at bounding box center [681, 311] width 1 height 9
radio input "true"
click at [648, 527] on button "Next" at bounding box center [680, 530] width 233 height 57
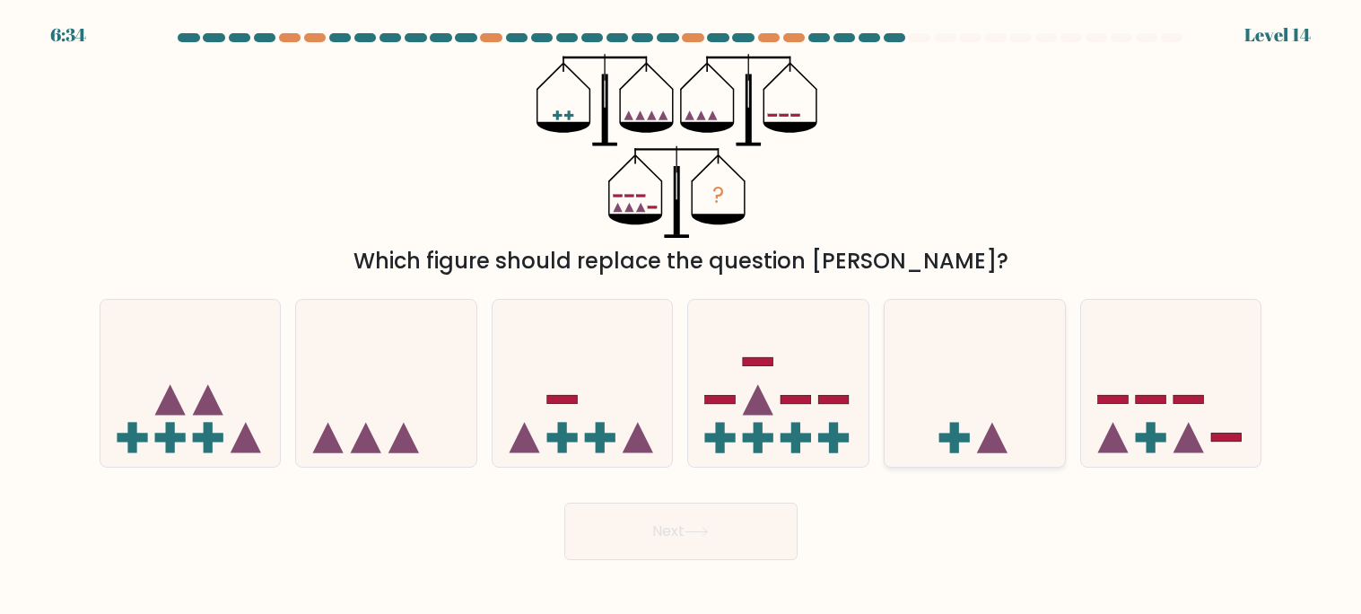
click at [940, 433] on rect at bounding box center [954, 437] width 31 height 9
click at [682, 316] on input "e." at bounding box center [681, 311] width 1 height 9
radio input "true"
click at [698, 519] on button "Next" at bounding box center [680, 530] width 233 height 57
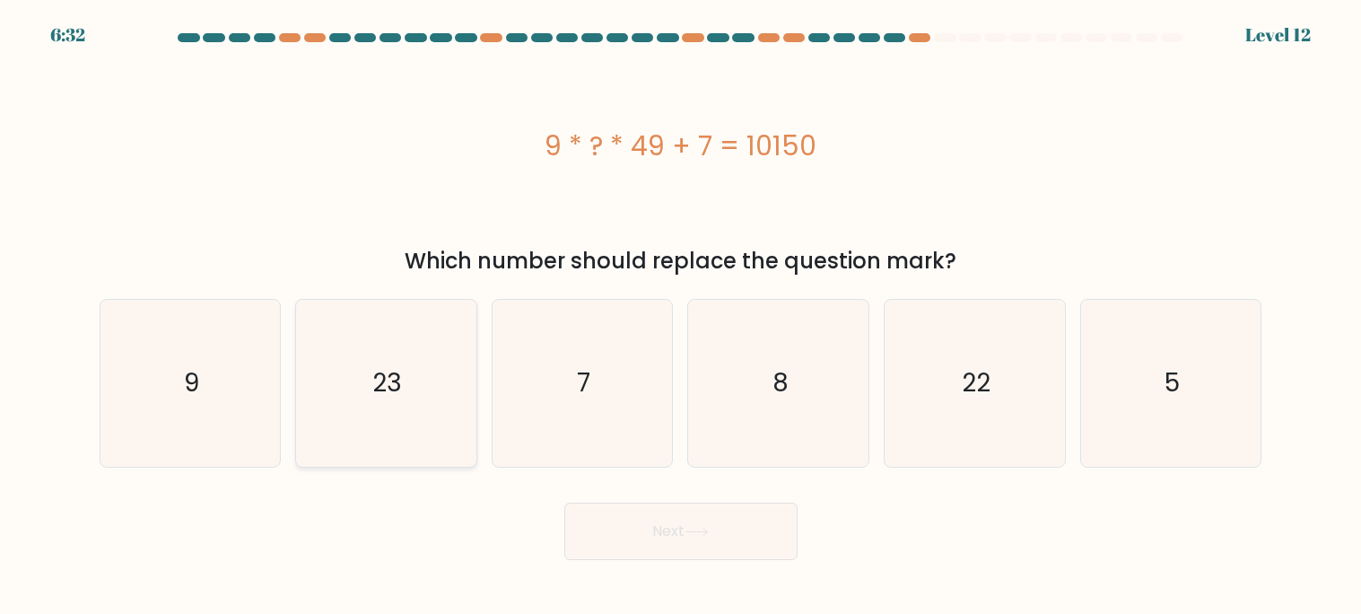
click at [376, 456] on icon "23" at bounding box center [385, 383] width 167 height 167
click at [681, 316] on input "b. 23" at bounding box center [681, 311] width 1 height 9
radio input "true"
click at [739, 517] on button "Next" at bounding box center [680, 530] width 233 height 57
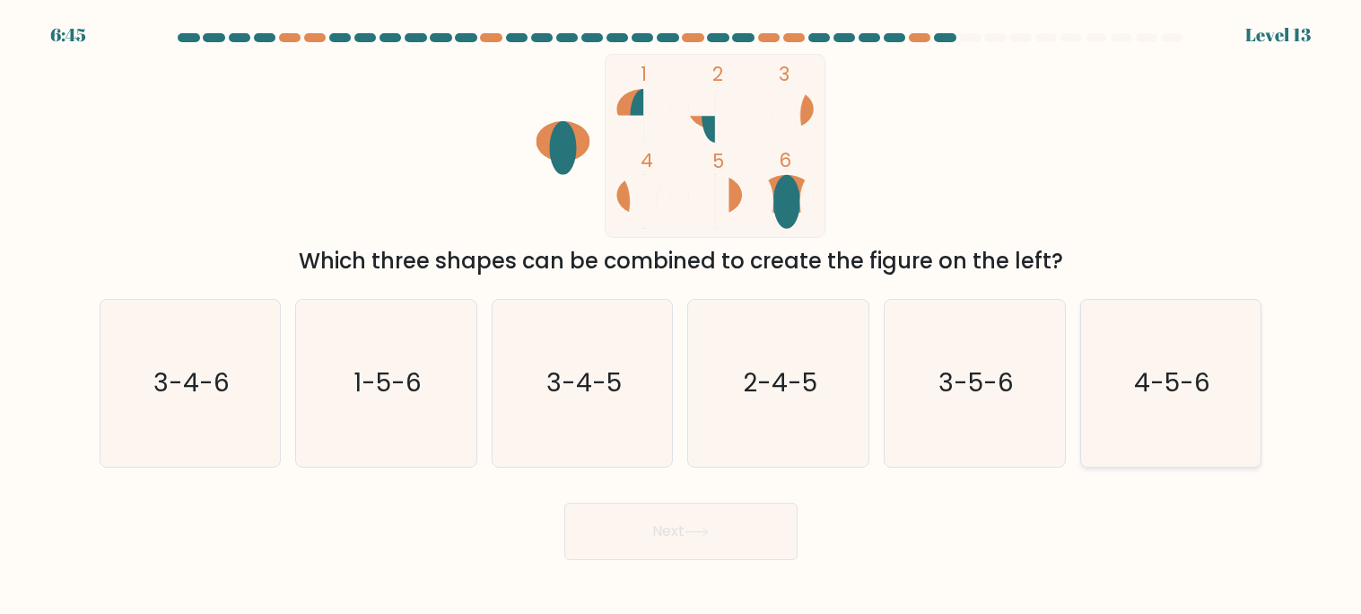
click at [1148, 399] on text "4-5-6" at bounding box center [1172, 383] width 76 height 35
click at [682, 316] on input "f. 4-5-6" at bounding box center [681, 311] width 1 height 9
radio input "true"
click at [771, 540] on button "Next" at bounding box center [680, 530] width 233 height 57
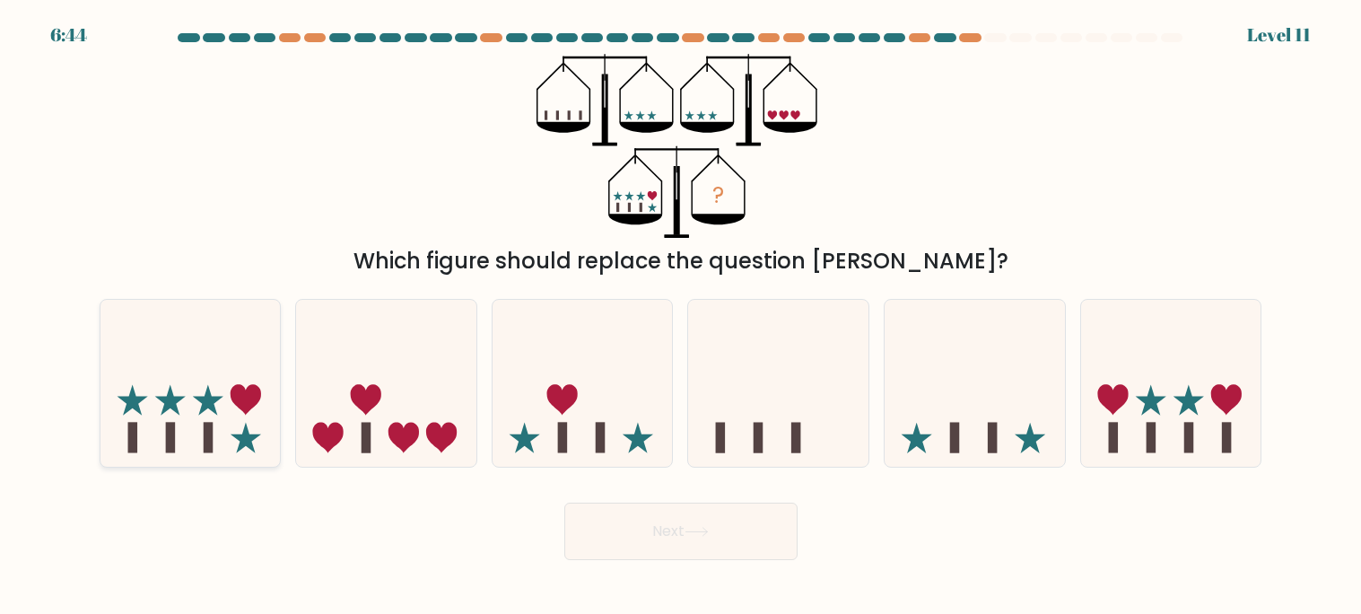
click at [231, 401] on icon at bounding box center [190, 383] width 180 height 149
click at [681, 316] on input "a." at bounding box center [681, 311] width 1 height 9
radio input "true"
click at [588, 532] on button "Next" at bounding box center [680, 530] width 233 height 57
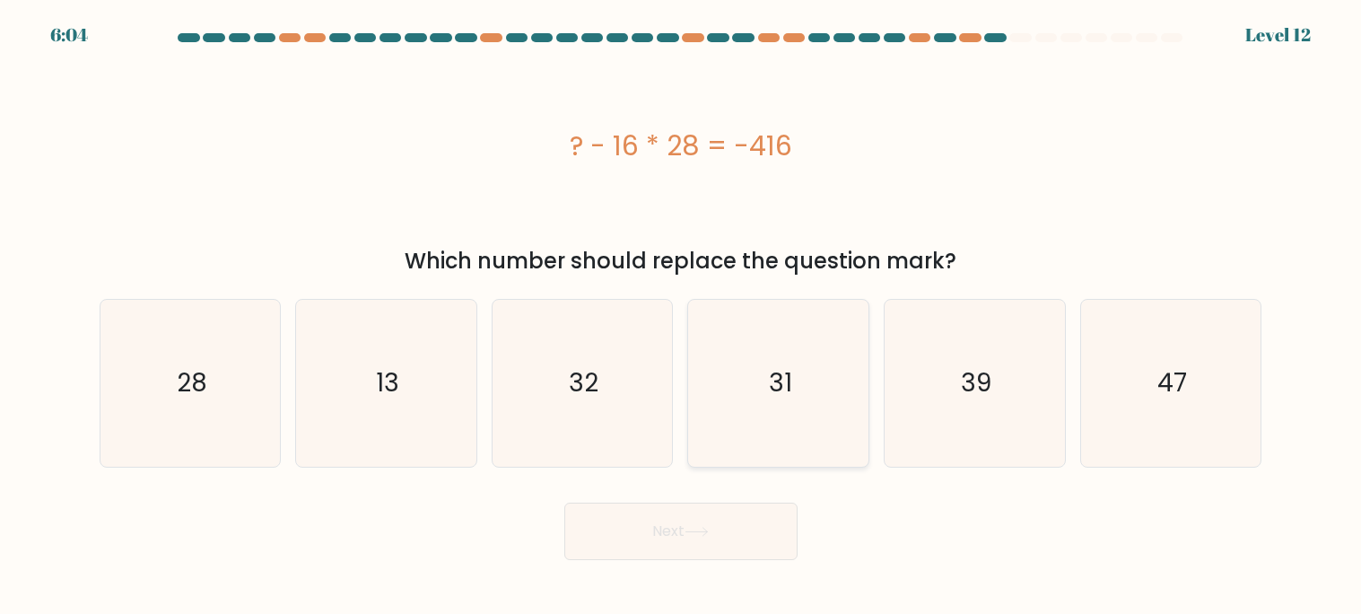
click at [707, 445] on icon "31" at bounding box center [778, 383] width 167 height 167
click at [682, 316] on input "d. 31" at bounding box center [681, 311] width 1 height 9
radio input "true"
click at [701, 515] on button "Next" at bounding box center [680, 530] width 233 height 57
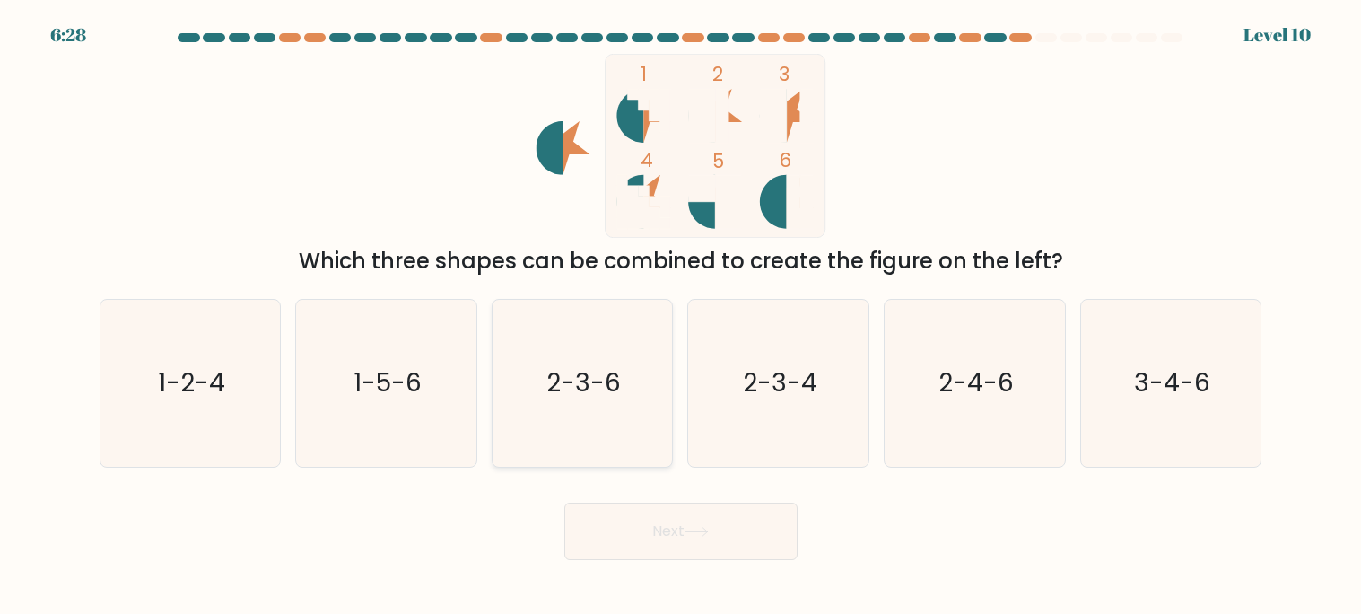
click at [616, 403] on icon "2-3-6" at bounding box center [582, 383] width 167 height 167
click at [681, 316] on input "c. 2-3-6" at bounding box center [681, 311] width 1 height 9
radio input "true"
click at [687, 518] on button "Next" at bounding box center [680, 530] width 233 height 57
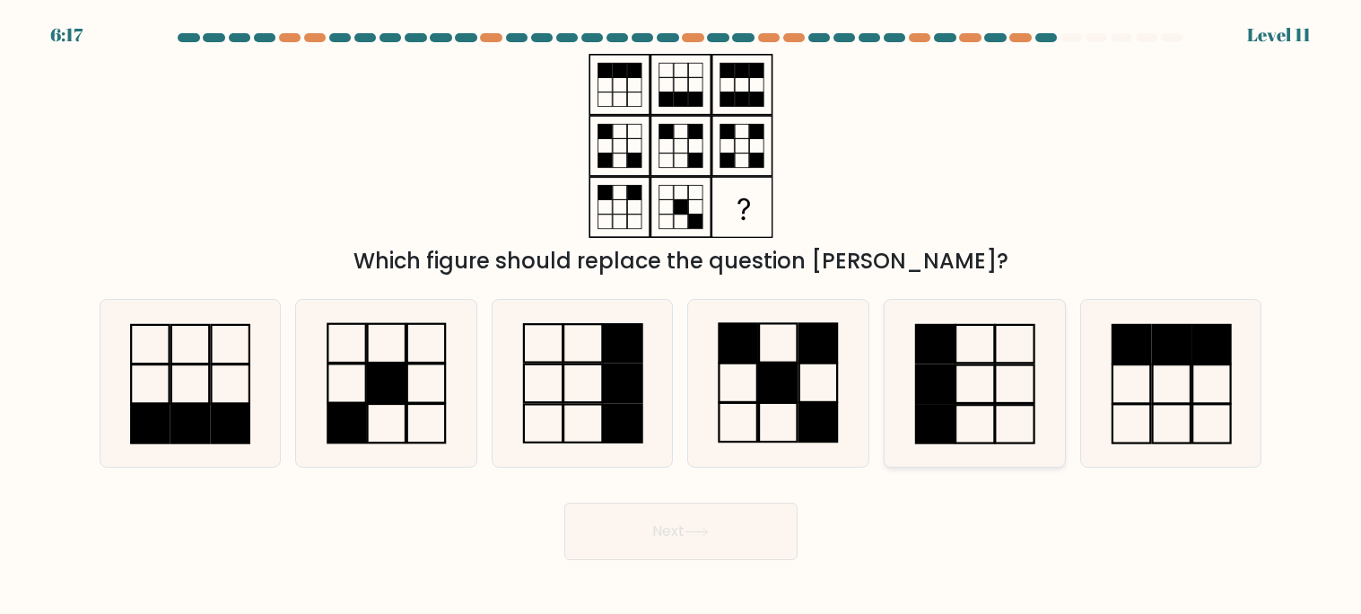
click at [1000, 392] on icon at bounding box center [974, 383] width 167 height 167
click at [682, 316] on input "e." at bounding box center [681, 311] width 1 height 9
radio input "true"
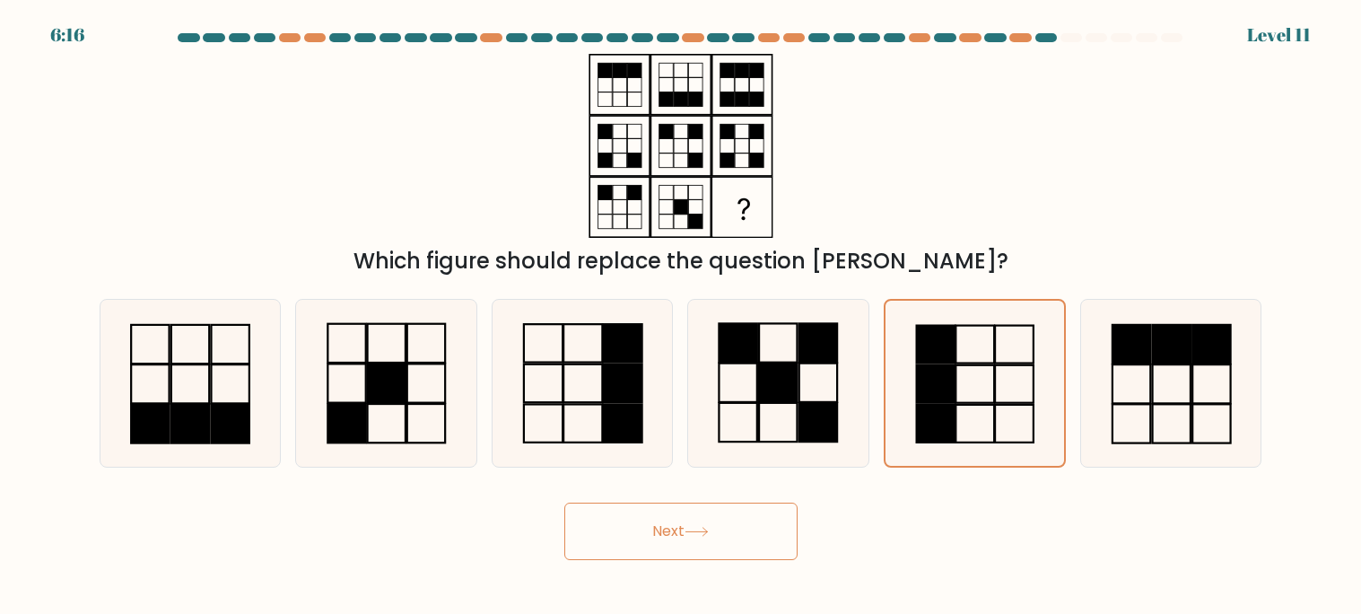
click at [723, 508] on button "Next" at bounding box center [680, 530] width 233 height 57
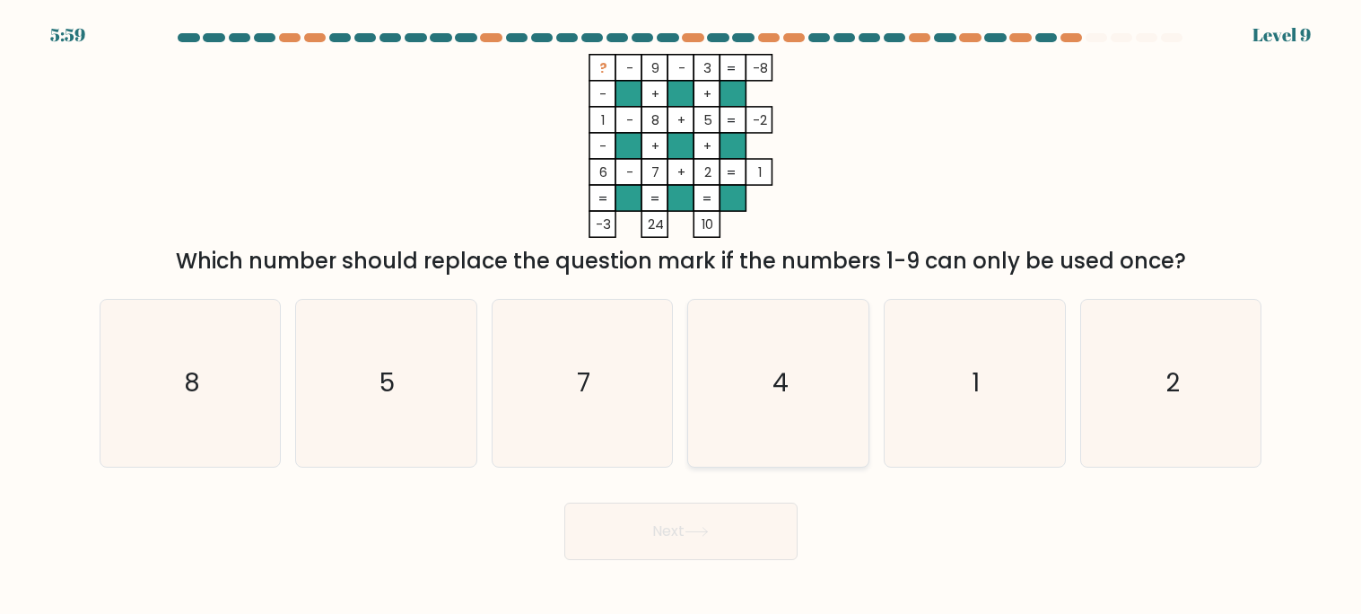
click at [821, 380] on icon "4" at bounding box center [778, 383] width 167 height 167
click at [682, 316] on input "d. 4" at bounding box center [681, 311] width 1 height 9
radio input "true"
click at [750, 537] on button "Next" at bounding box center [680, 530] width 233 height 57
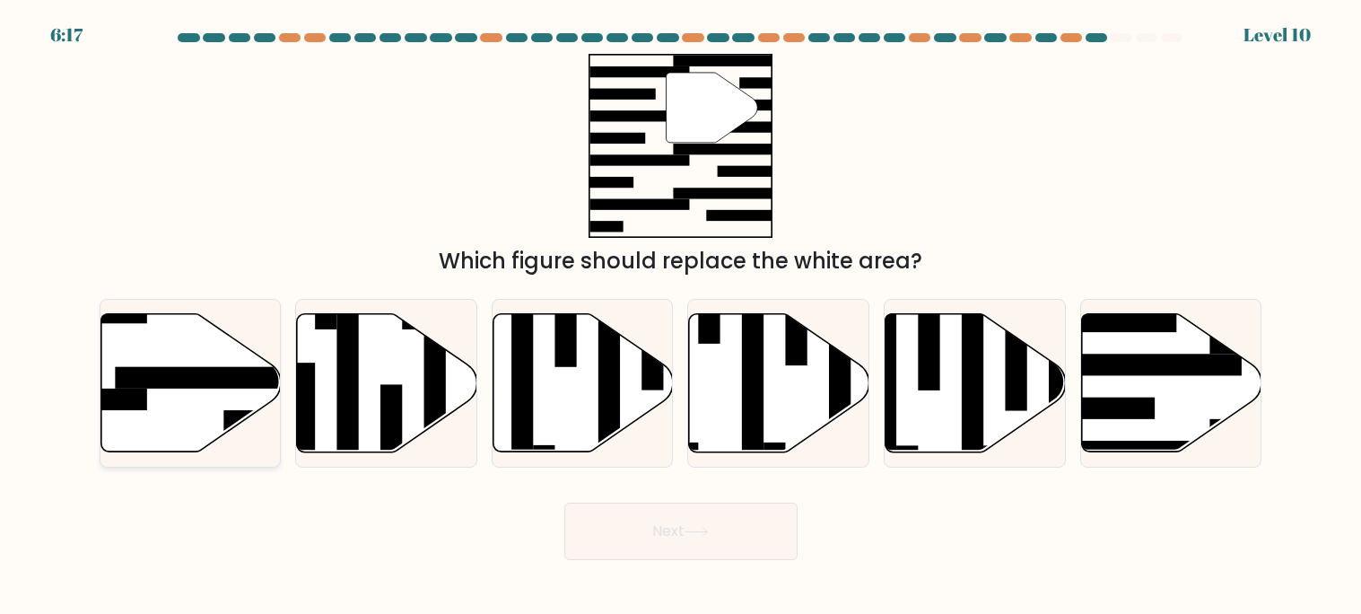
click at [175, 402] on icon at bounding box center [190, 383] width 180 height 138
click at [681, 316] on input "a." at bounding box center [681, 311] width 1 height 9
radio input "true"
click at [626, 525] on button "Next" at bounding box center [680, 530] width 233 height 57
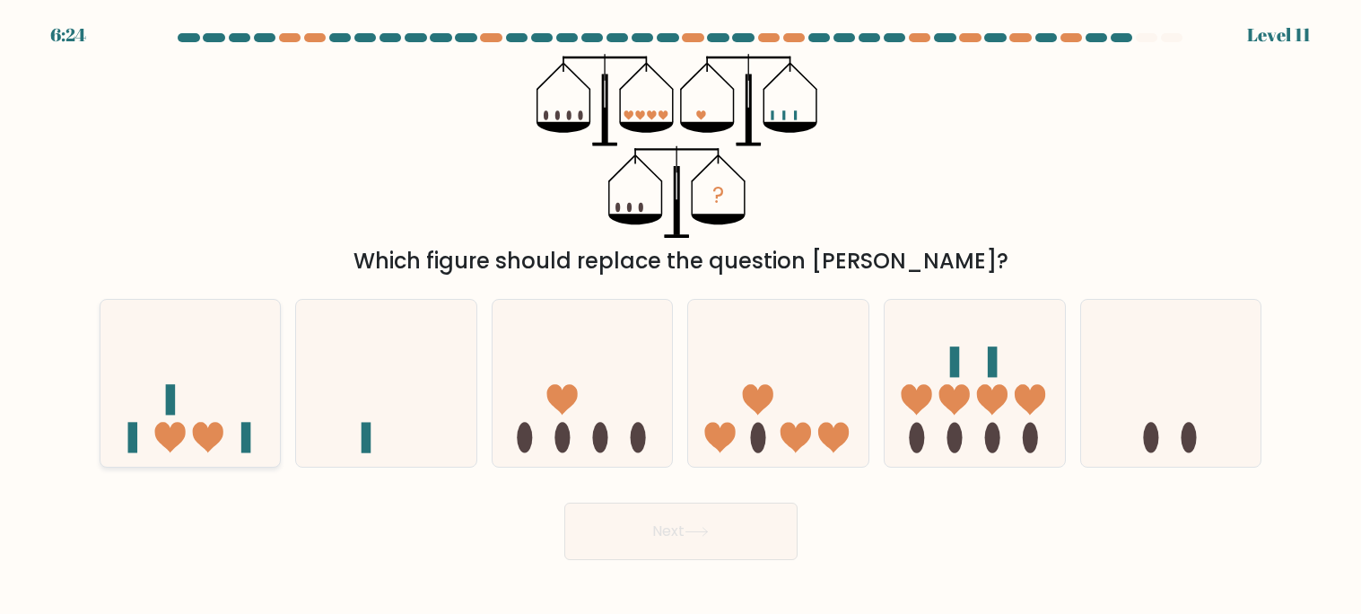
click at [198, 441] on icon at bounding box center [207, 438] width 31 height 31
click at [681, 316] on input "a." at bounding box center [681, 311] width 1 height 9
radio input "true"
click at [709, 538] on button "Next" at bounding box center [680, 530] width 233 height 57
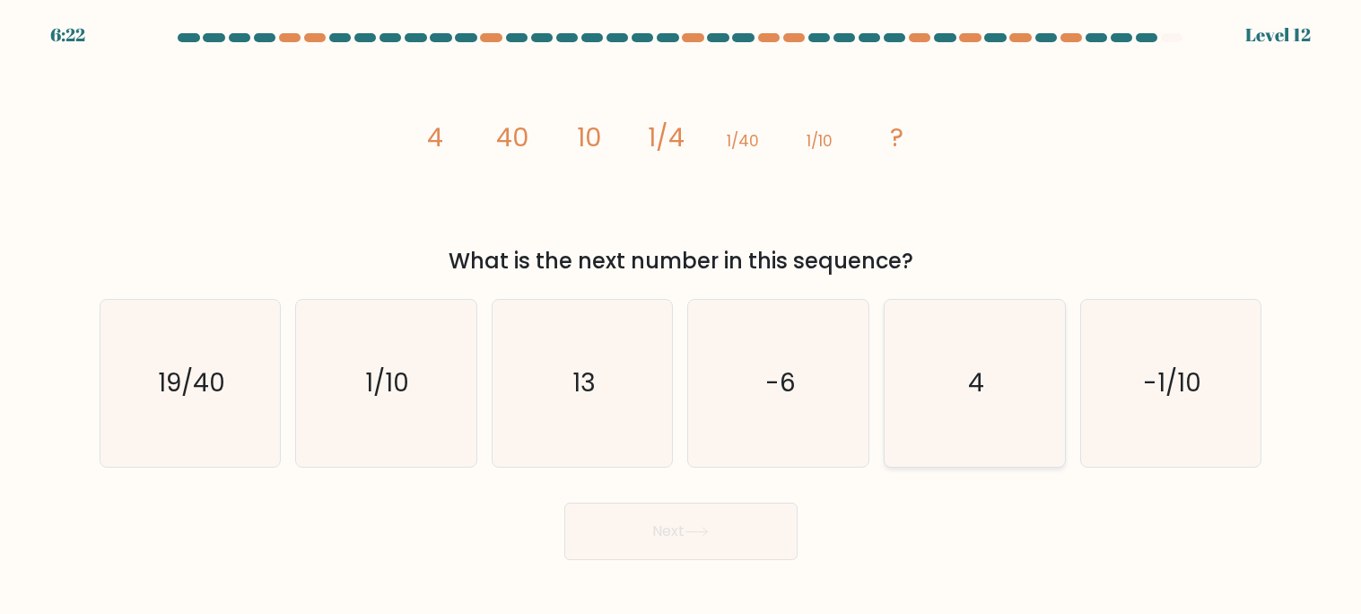
click at [976, 354] on icon "4" at bounding box center [974, 383] width 167 height 167
click at [682, 316] on input "e. 4" at bounding box center [681, 311] width 1 height 9
radio input "true"
click at [738, 533] on button "Next" at bounding box center [680, 530] width 233 height 57
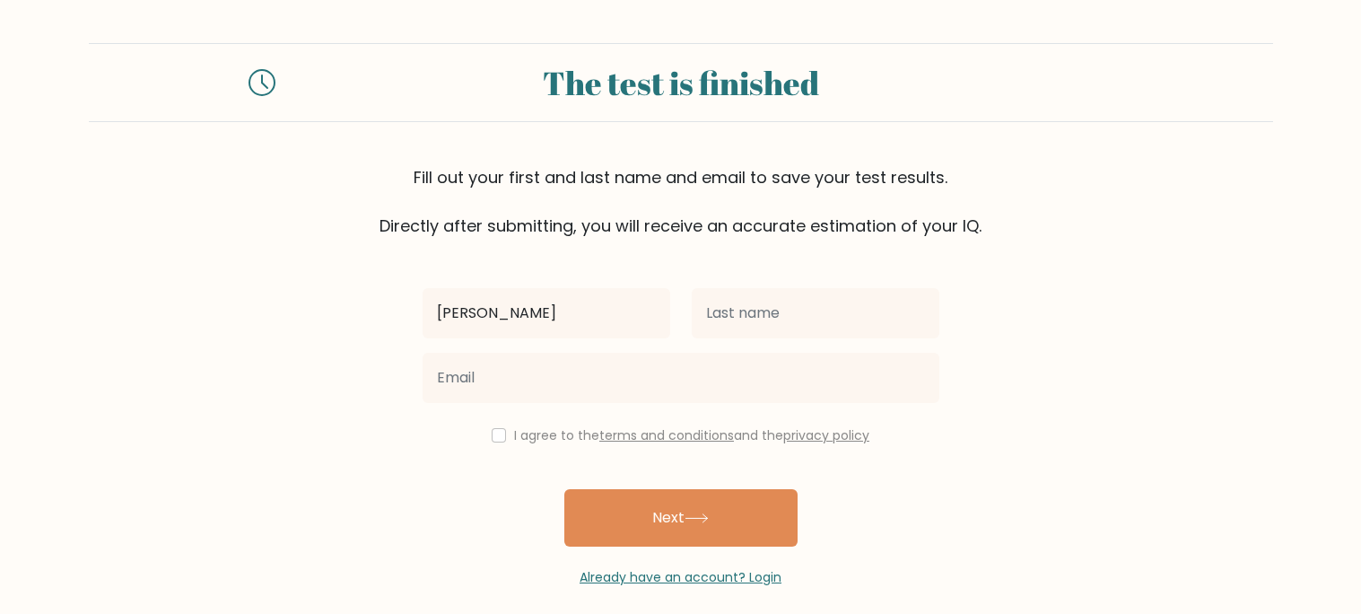
type input "[PERSON_NAME]"
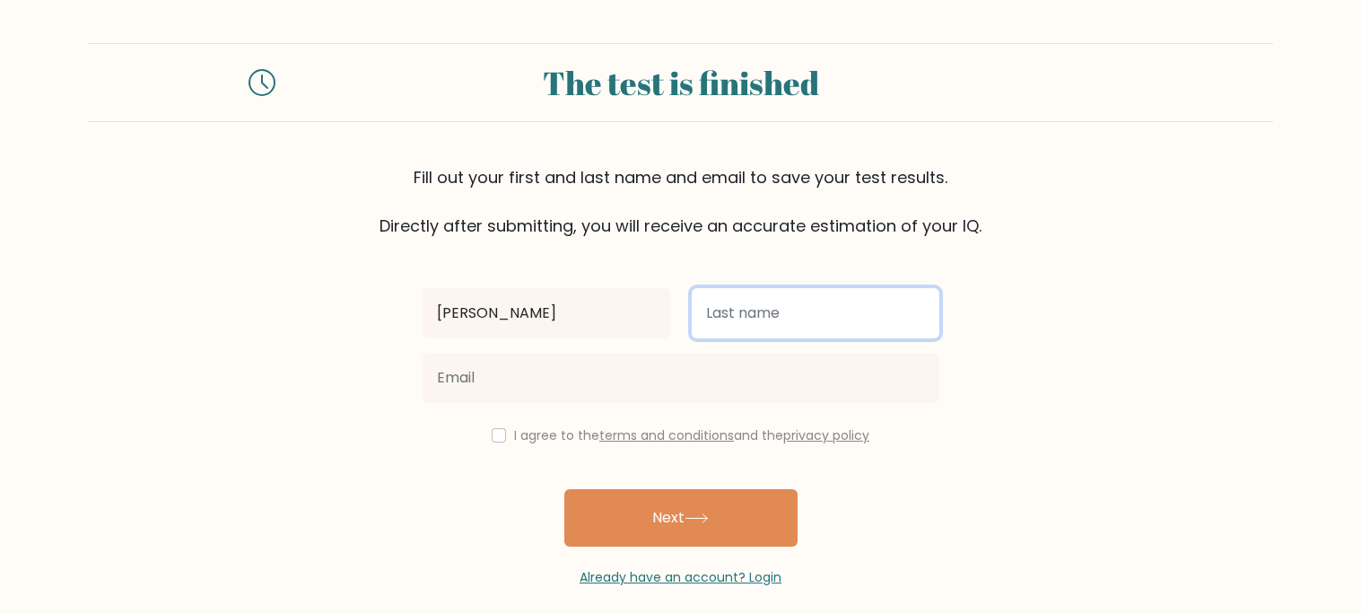
click at [753, 315] on input "text" at bounding box center [816, 313] width 248 height 50
type input "[PERSON_NAME]"
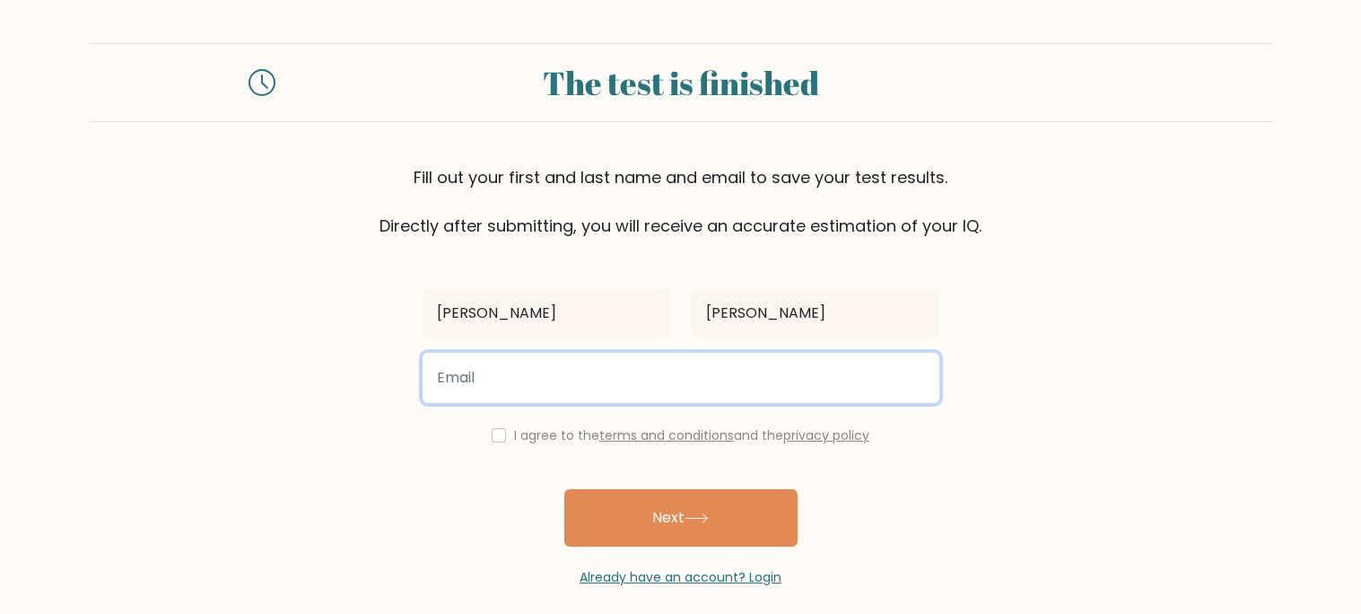
click at [494, 380] on input "email" at bounding box center [681, 378] width 517 height 50
type input "ellie.fitzsimmons.1816@student.roguecc.edu"
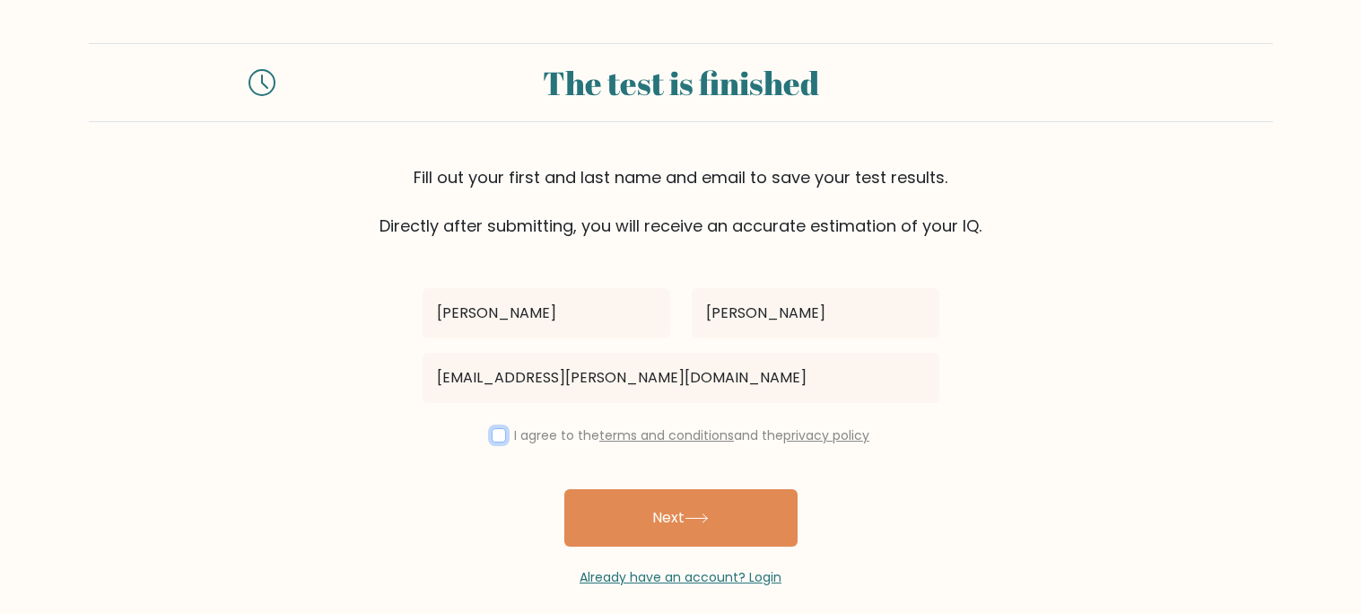
click at [492, 434] on input "checkbox" at bounding box center [499, 435] width 14 height 14
checkbox input "true"
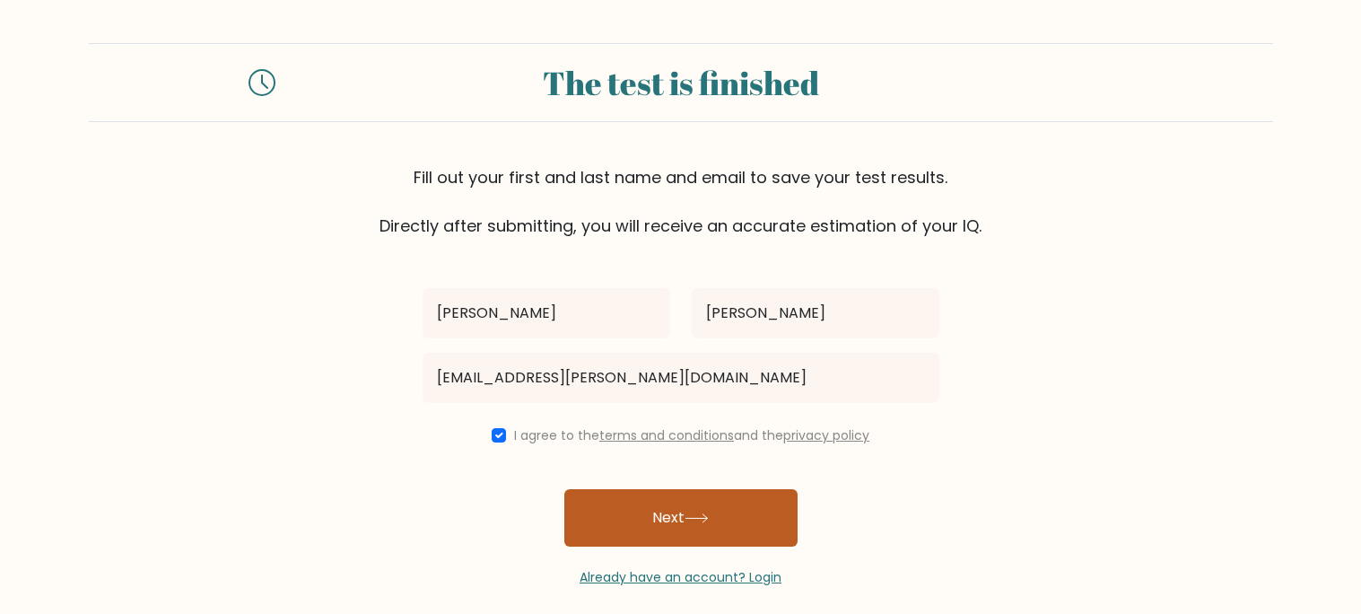
click at [618, 517] on button "Next" at bounding box center [680, 517] width 233 height 57
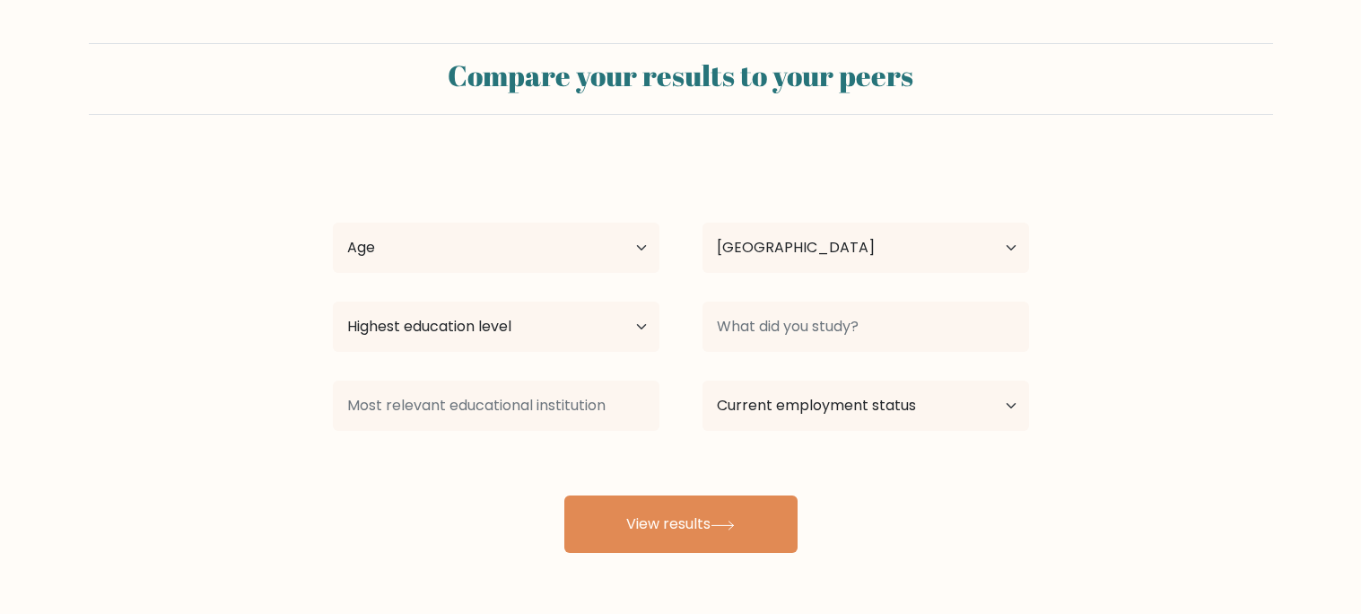
select select "US"
click at [594, 234] on select "Age Under 18 years old 18-24 years old 25-34 years old 35-44 years old 45-54 ye…" at bounding box center [496, 248] width 327 height 50
select select "min_18"
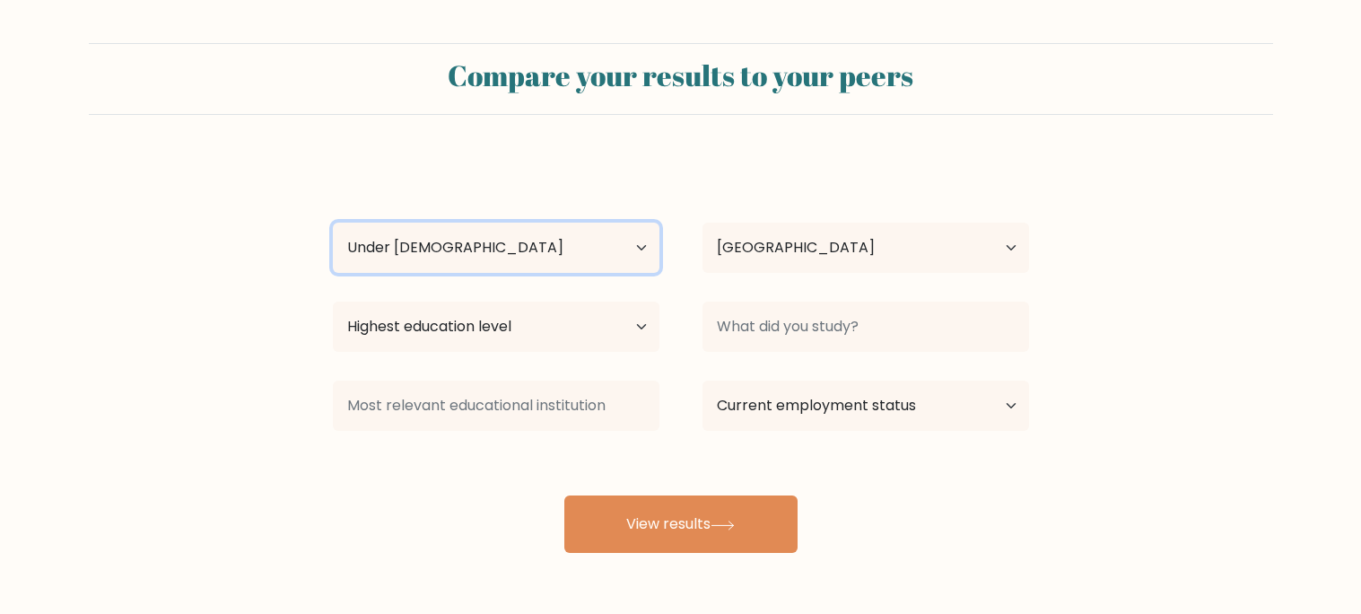
click at [333, 223] on select "Age Under 18 years old 18-24 years old 25-34 years old 35-44 years old 45-54 ye…" at bounding box center [496, 248] width 327 height 50
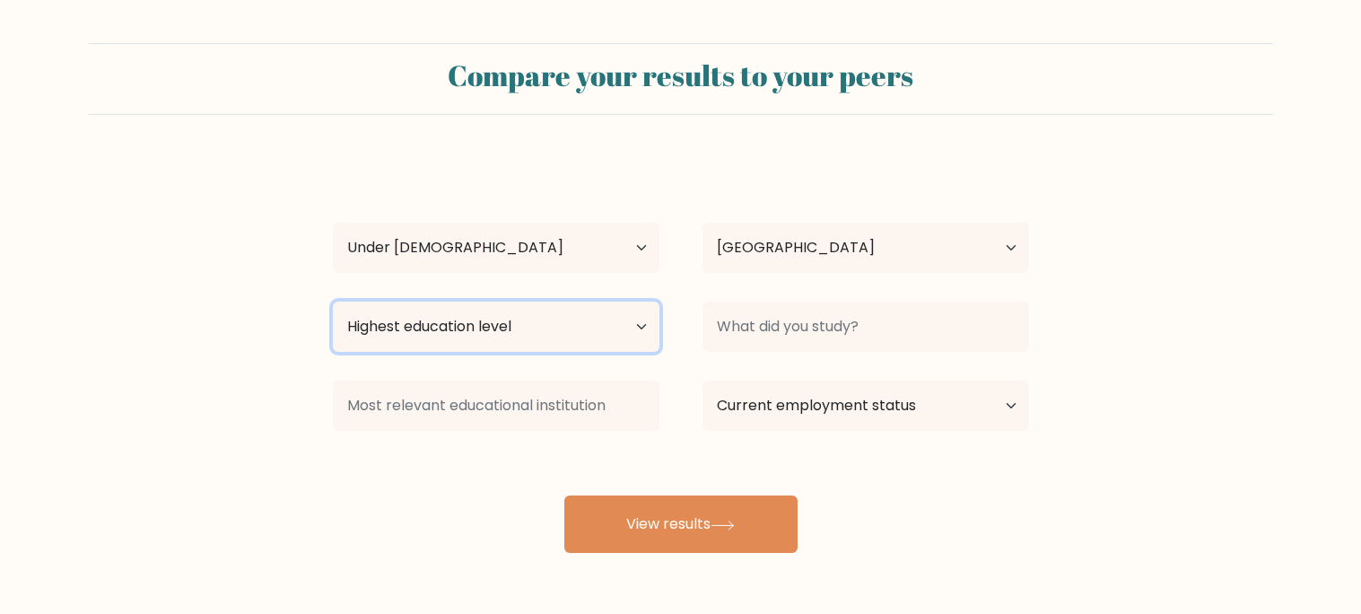
click at [562, 318] on select "Highest education level No schooling Primary Lower Secondary Upper Secondary Oc…" at bounding box center [496, 326] width 327 height 50
click at [582, 328] on select "Highest education level No schooling Primary Lower Secondary Upper Secondary Oc…" at bounding box center [496, 326] width 327 height 50
select select "lower_secondary"
click at [333, 301] on select "Highest education level No schooling Primary Lower Secondary Upper Secondary Oc…" at bounding box center [496, 326] width 327 height 50
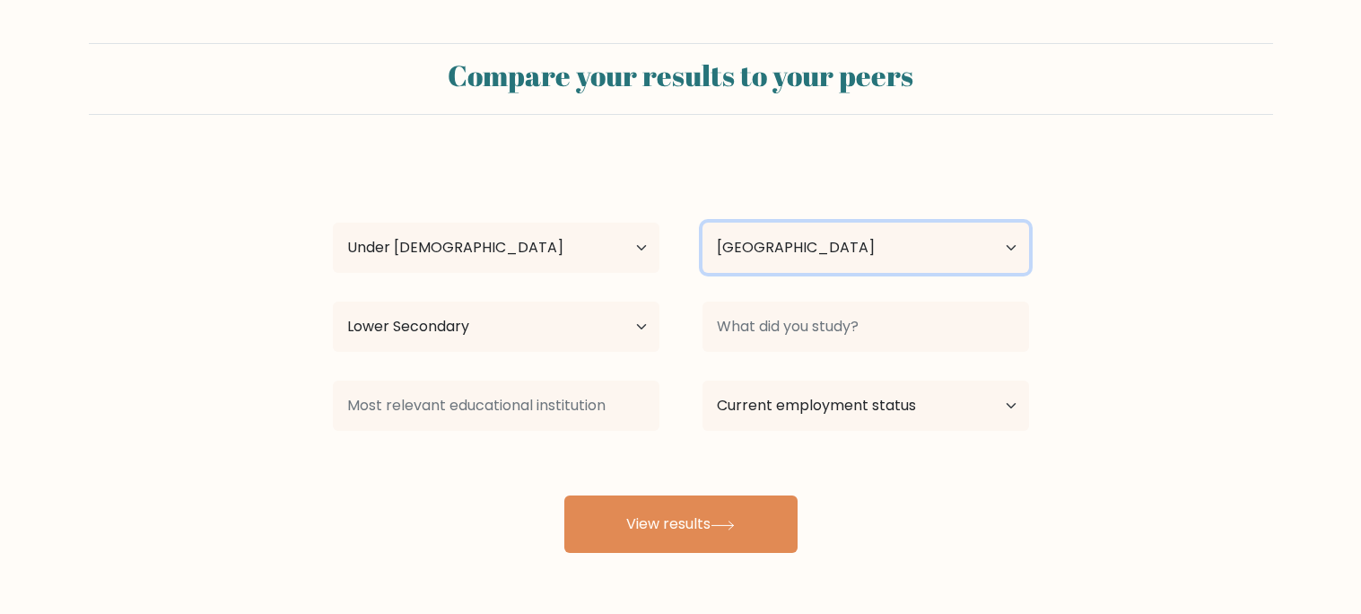
click at [953, 245] on select "Country Afghanistan Albania Algeria American Samoa Andorra Angola Anguilla Anta…" at bounding box center [866, 248] width 327 height 50
click at [949, 247] on select "Country Afghanistan Albania Algeria American Samoa Andorra Angola Anguilla Anta…" at bounding box center [866, 248] width 327 height 50
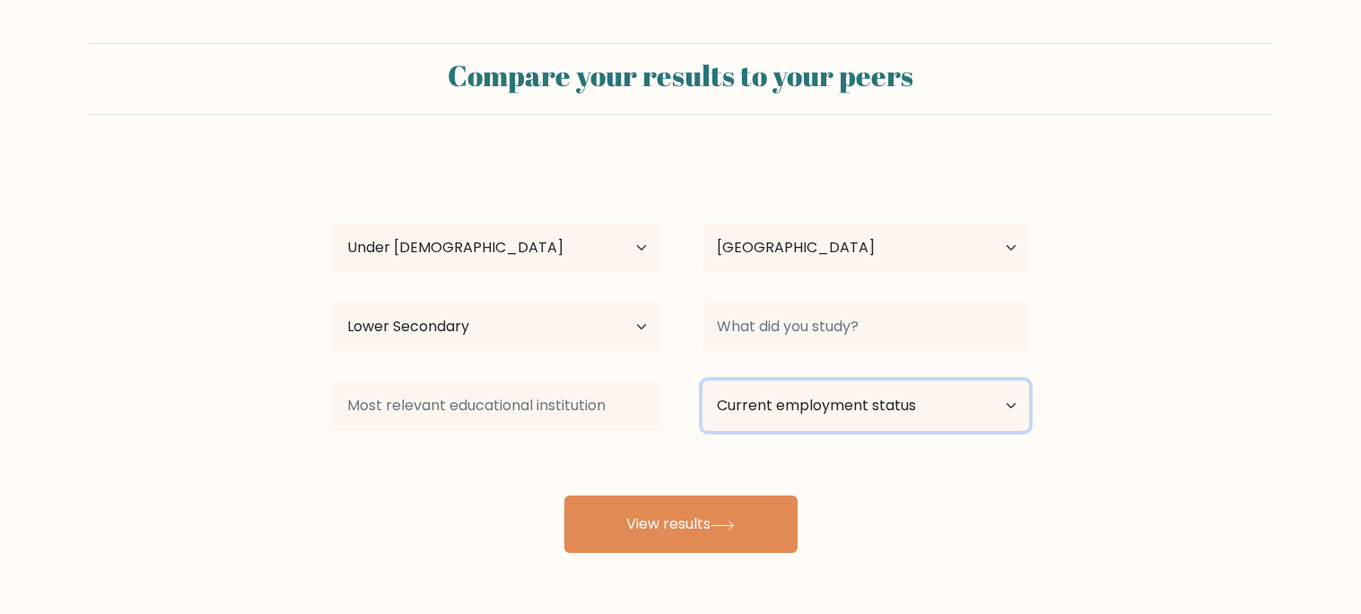
click at [933, 409] on select "Current employment status Employed Student Retired Other / prefer not to answer" at bounding box center [866, 405] width 327 height 50
select select "student"
click at [703, 380] on select "Current employment status Employed Student Retired Other / prefer not to answer" at bounding box center [866, 405] width 327 height 50
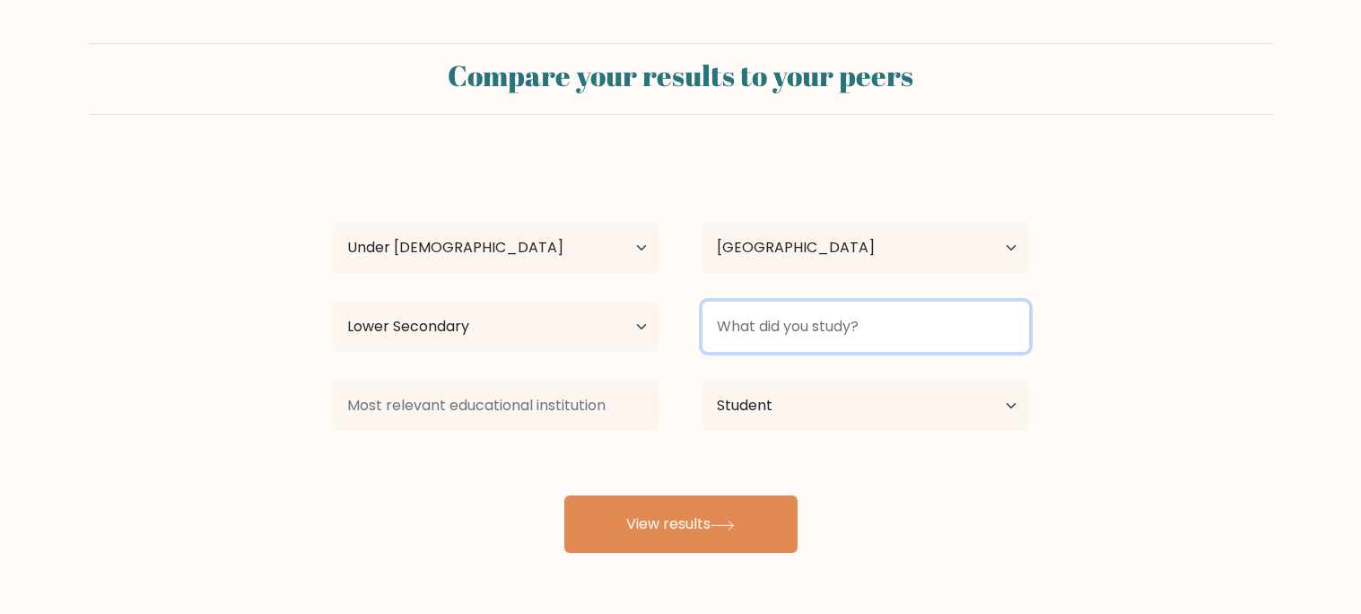
click at [825, 332] on input at bounding box center [866, 326] width 327 height 50
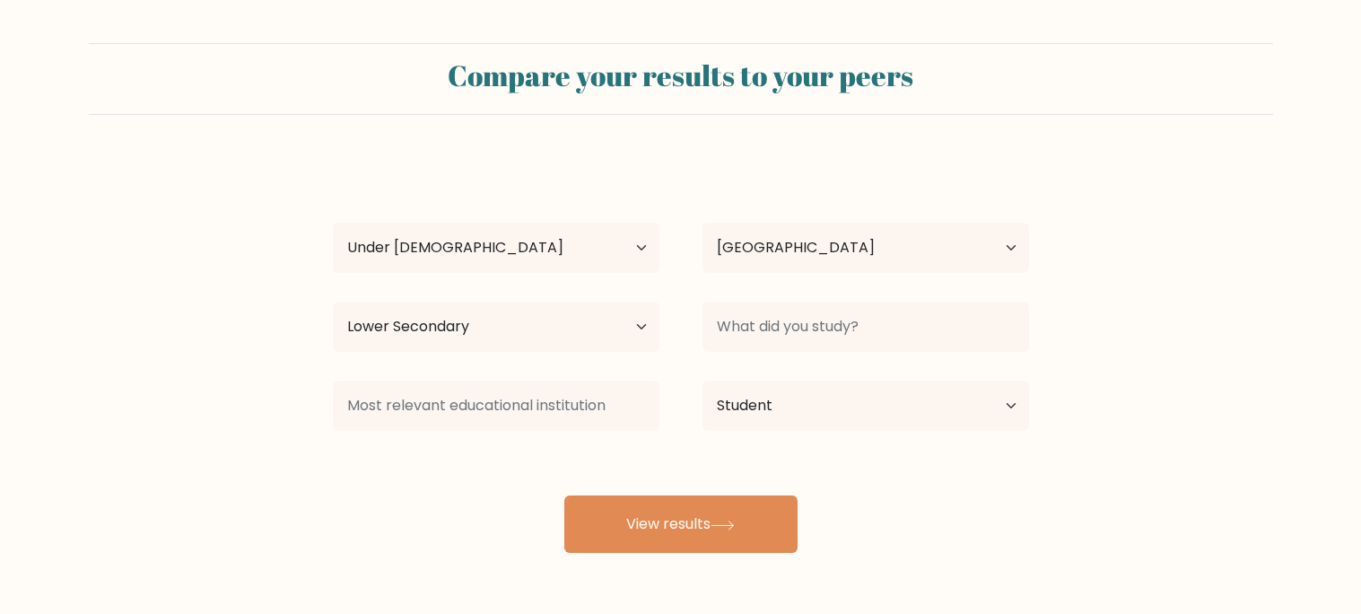
click at [668, 369] on div "Ellie Fitzsimmons Age Under 18 years old 18-24 years old 25-34 years old 35-44 …" at bounding box center [681, 355] width 718 height 395
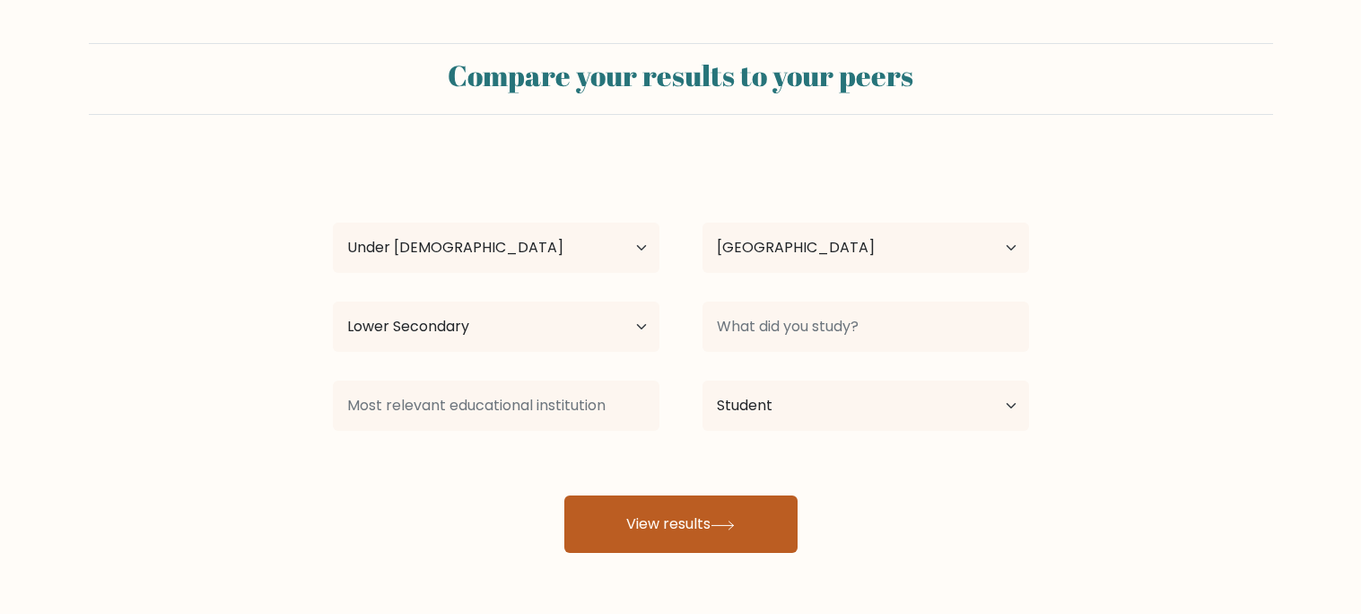
click at [704, 533] on button "View results" at bounding box center [680, 523] width 233 height 57
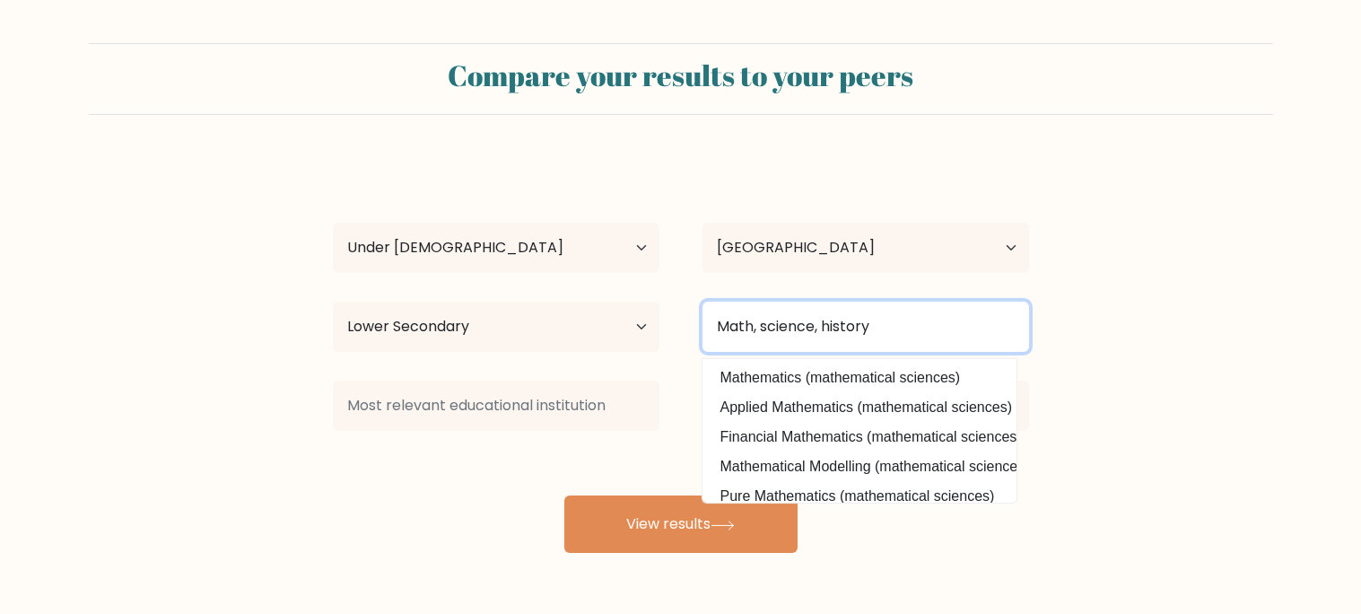
type input "Math, science, history"
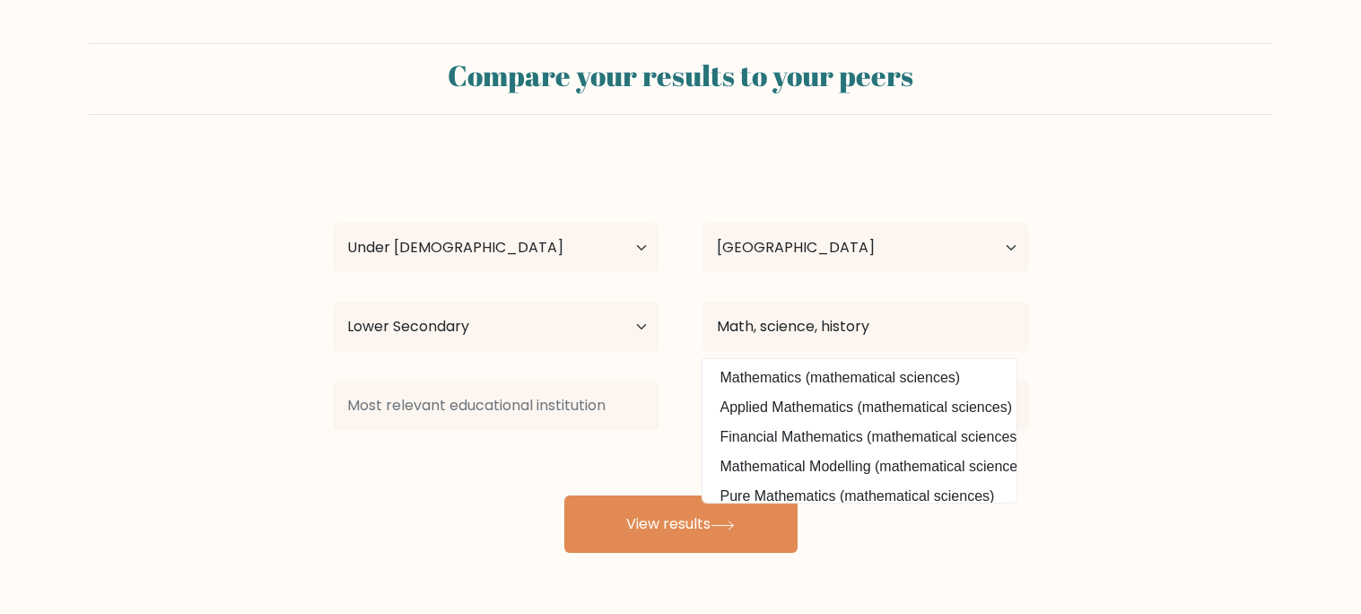
click at [581, 442] on div "Ellie Fitzsimmons Age Under 18 years old 18-24 years old 25-34 years old 35-44 …" at bounding box center [681, 355] width 718 height 395
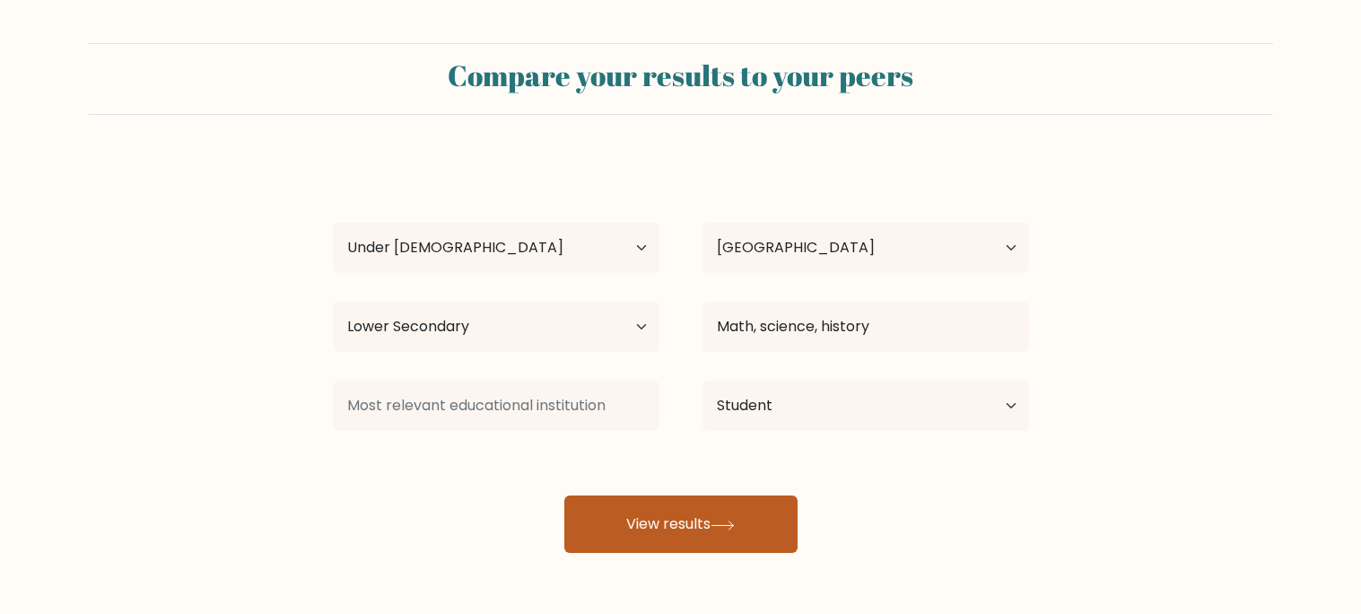
click at [634, 521] on button "View results" at bounding box center [680, 523] width 233 height 57
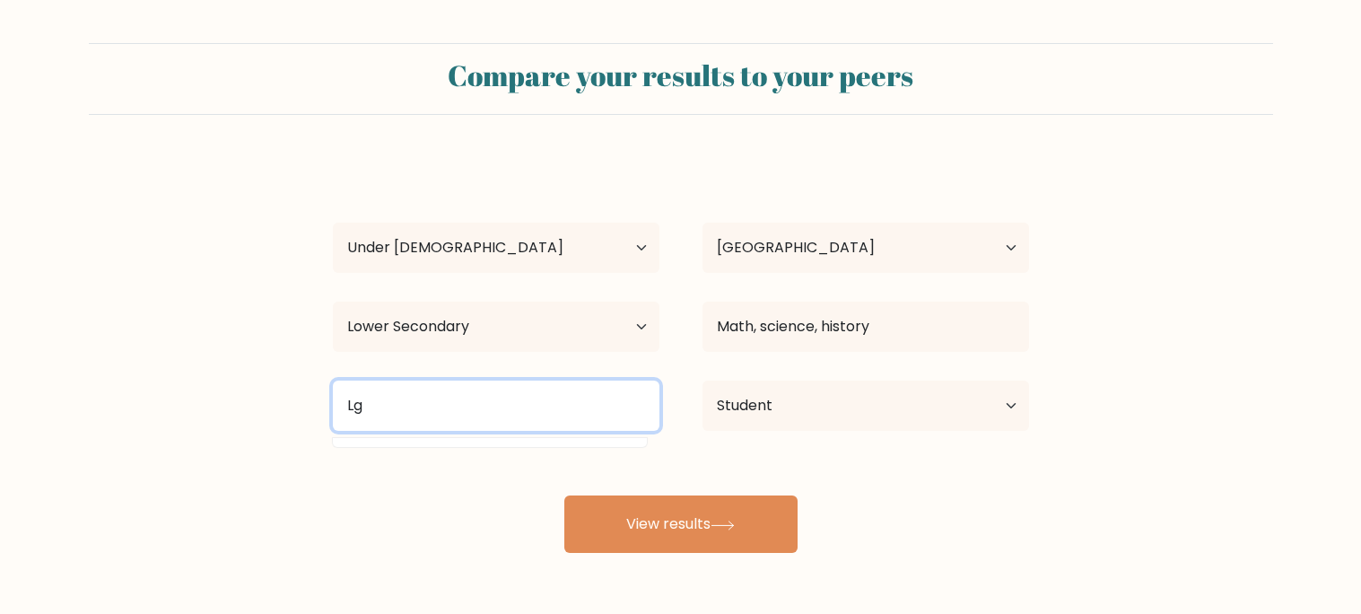
type input "L"
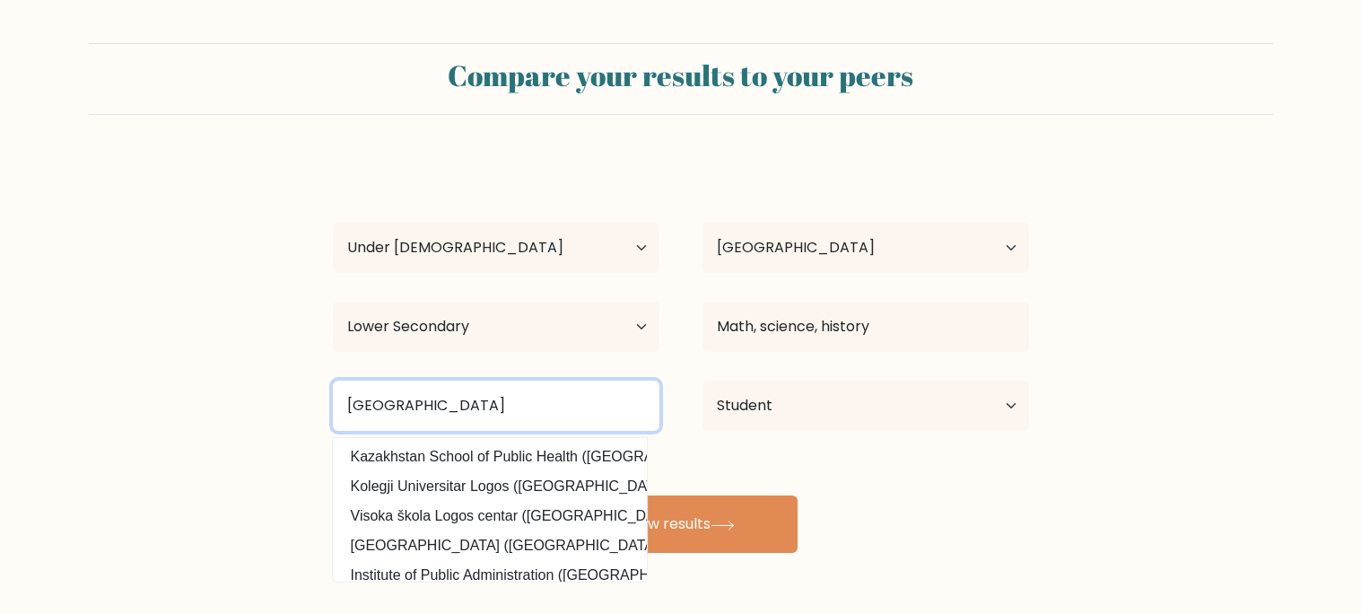
type input "Logos Public Charter School"
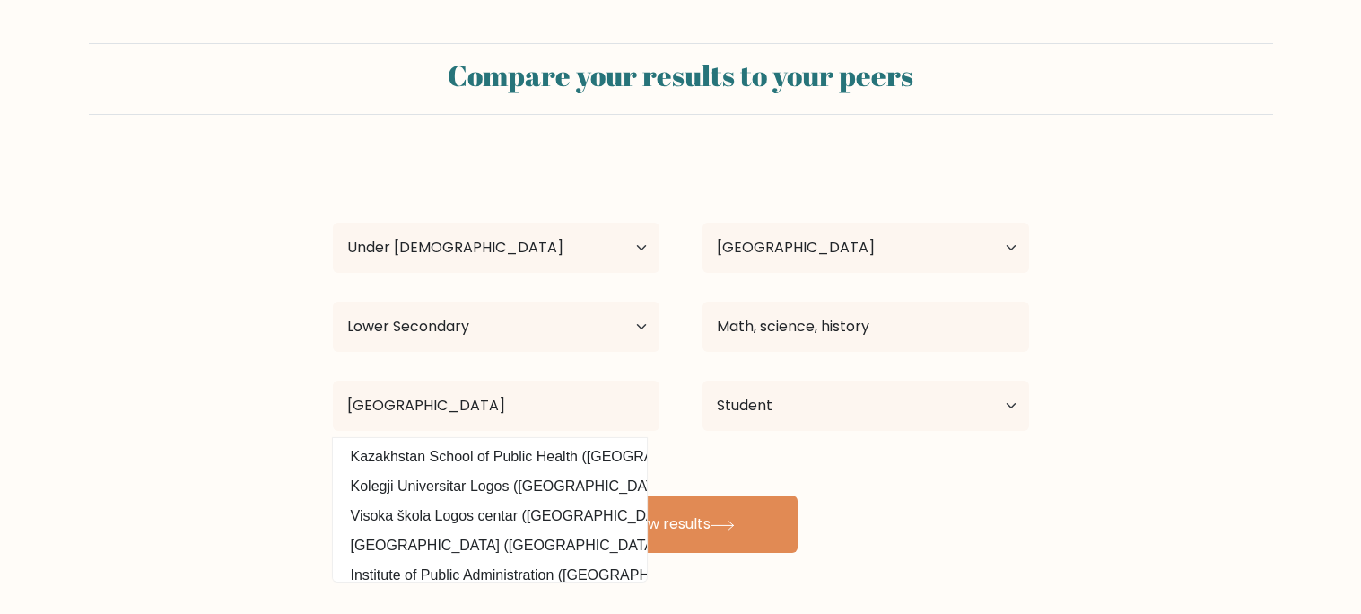
click at [818, 489] on div "Ellie Fitzsimmons Age Under 18 years old 18-24 years old 25-34 years old 35-44 …" at bounding box center [681, 355] width 718 height 395
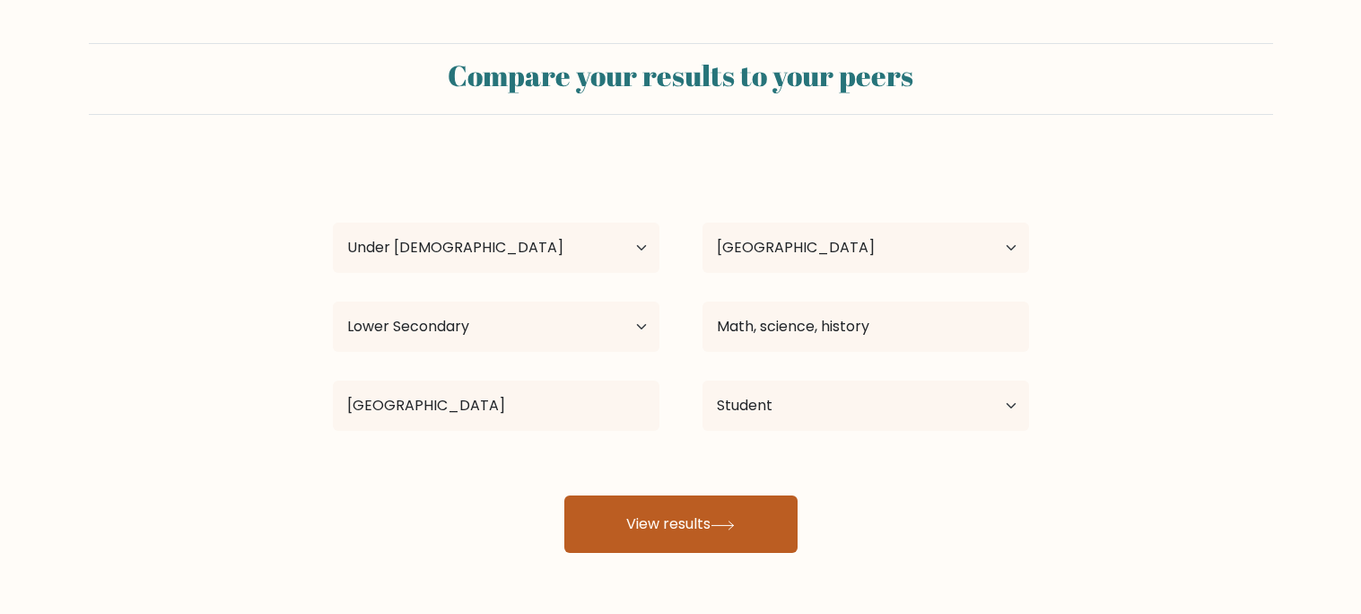
click at [718, 512] on button "View results" at bounding box center [680, 523] width 233 height 57
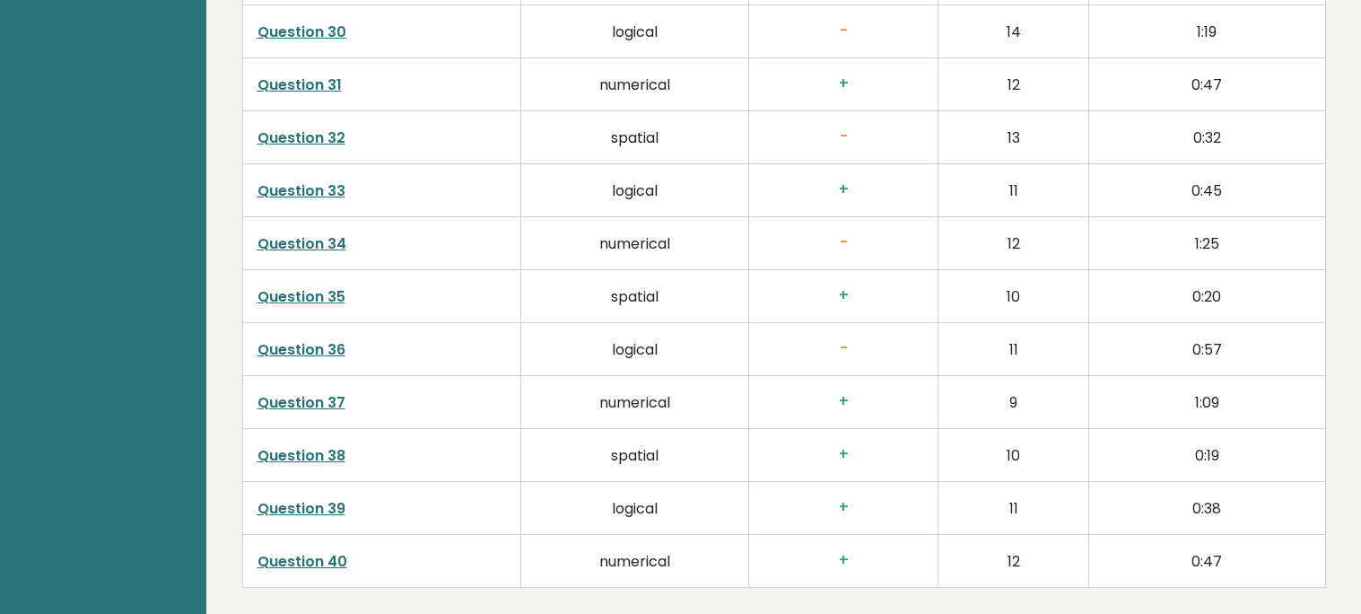
scroll to position [4411, 0]
